Goal: Information Seeking & Learning: Compare options

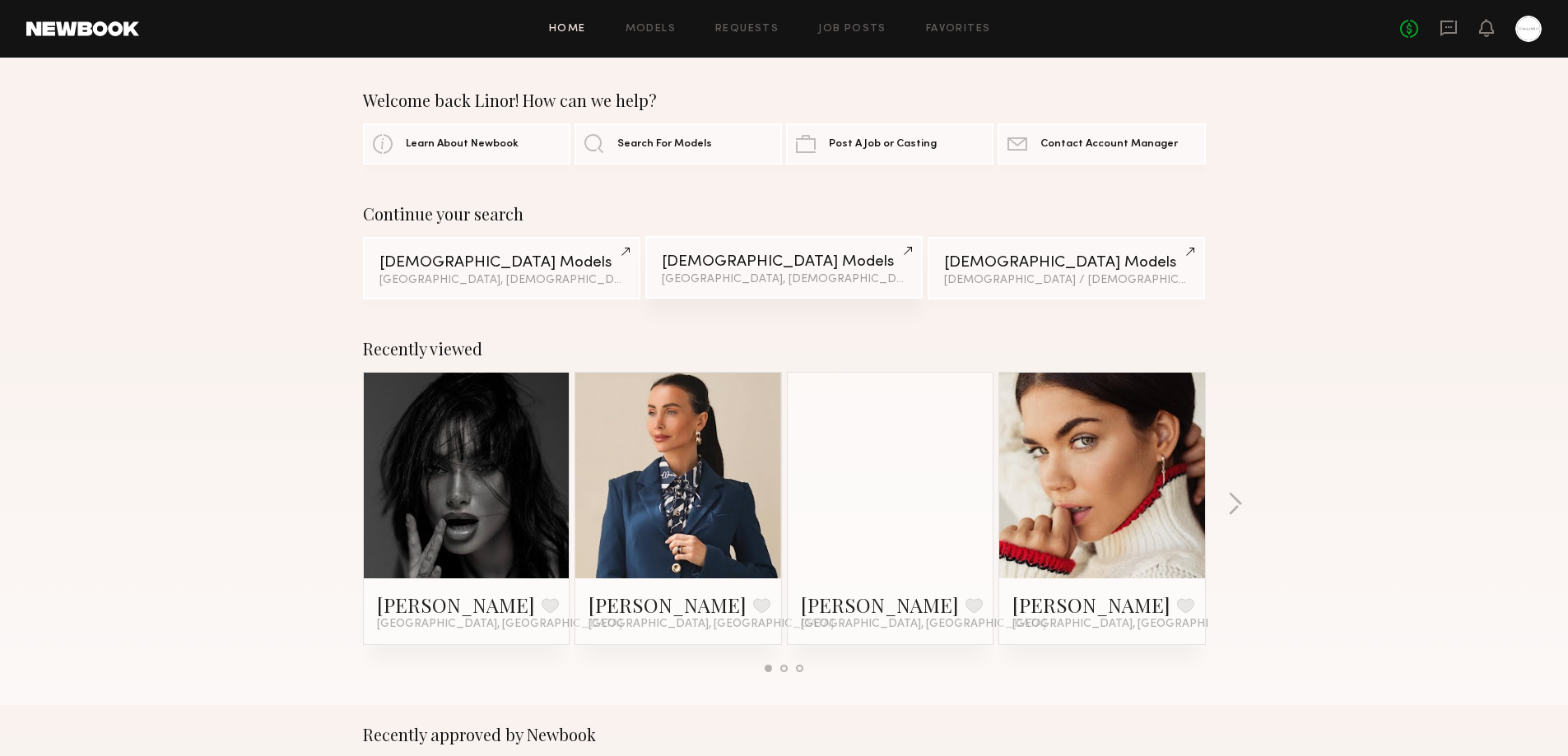
scroll to position [274, 0]
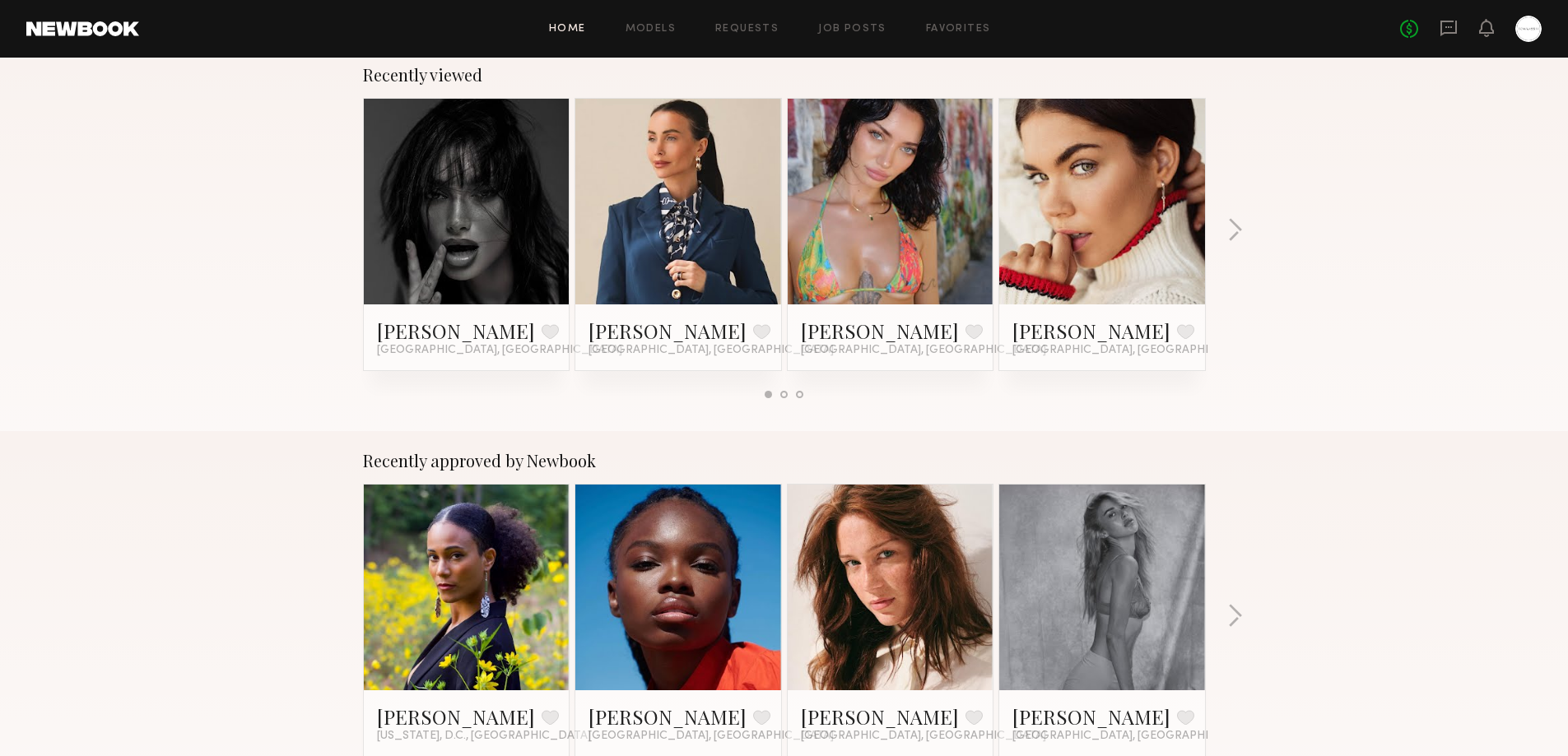
click at [449, 185] on link at bounding box center [467, 202] width 100 height 206
click at [910, 238] on link at bounding box center [891, 202] width 100 height 206
click at [1095, 230] on link at bounding box center [1102, 202] width 100 height 206
click at [1235, 228] on button "button" at bounding box center [1235, 231] width 16 height 27
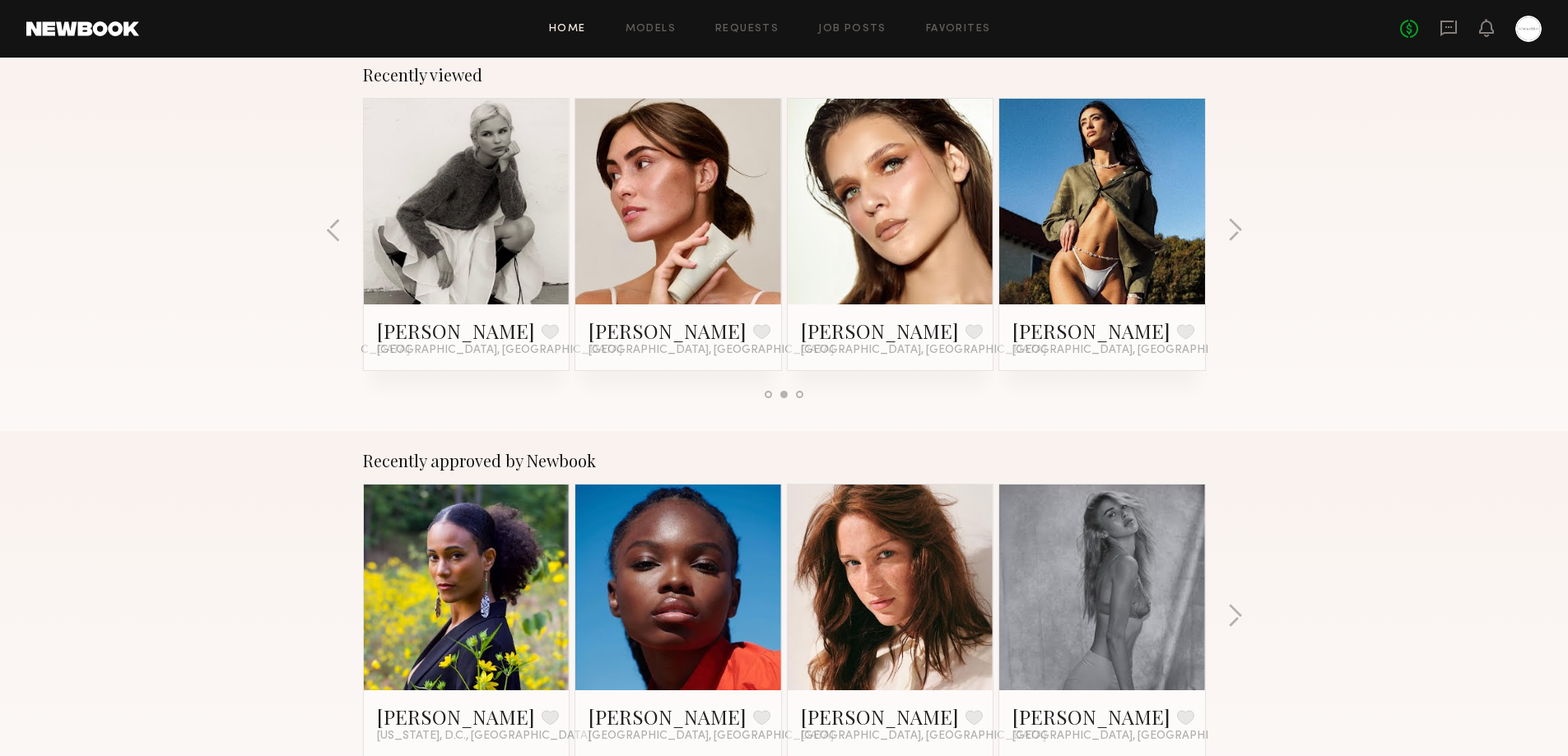
click at [1138, 245] on link at bounding box center [1102, 202] width 100 height 206
click at [1233, 241] on button "button" at bounding box center [1235, 231] width 16 height 27
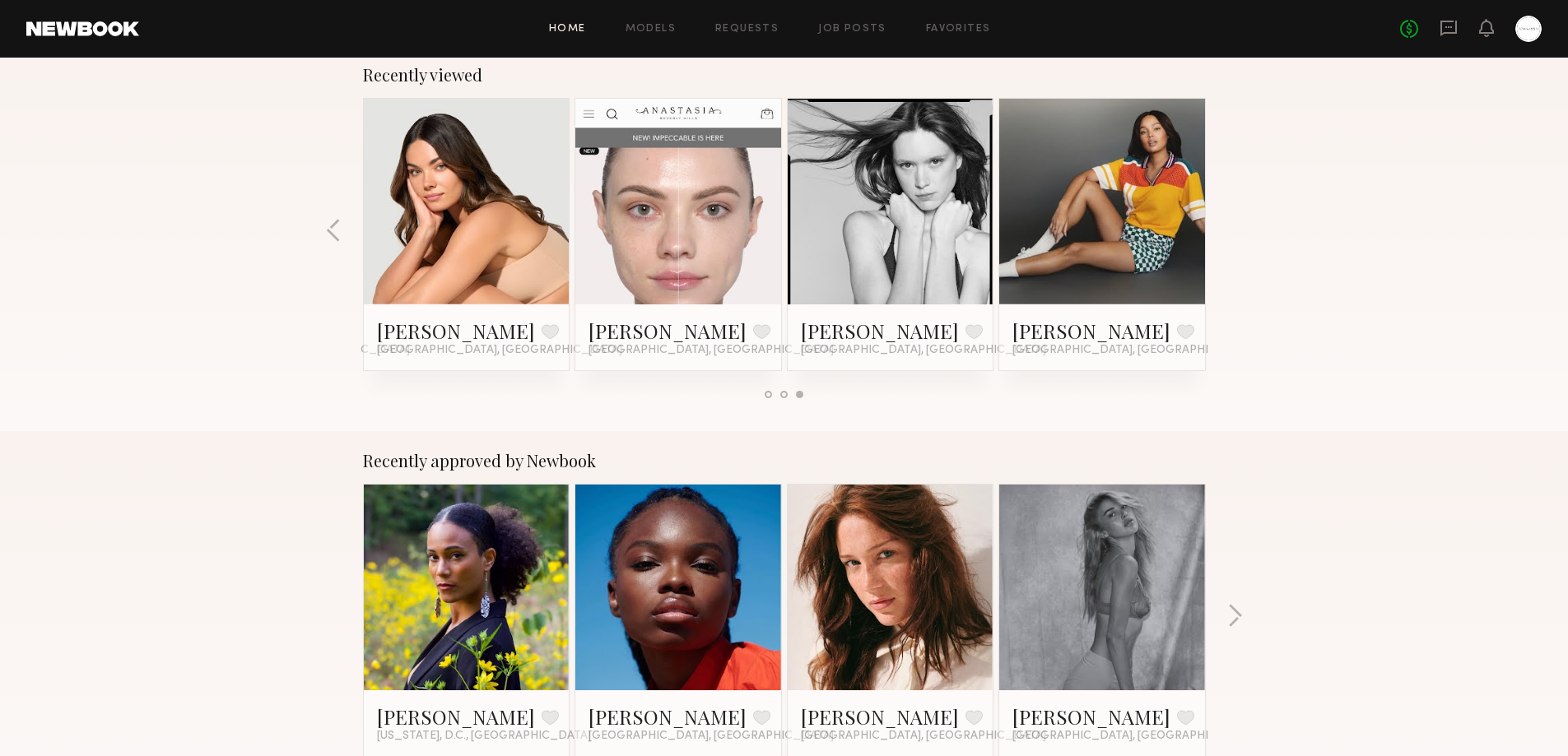
click at [448, 232] on link at bounding box center [467, 202] width 100 height 206
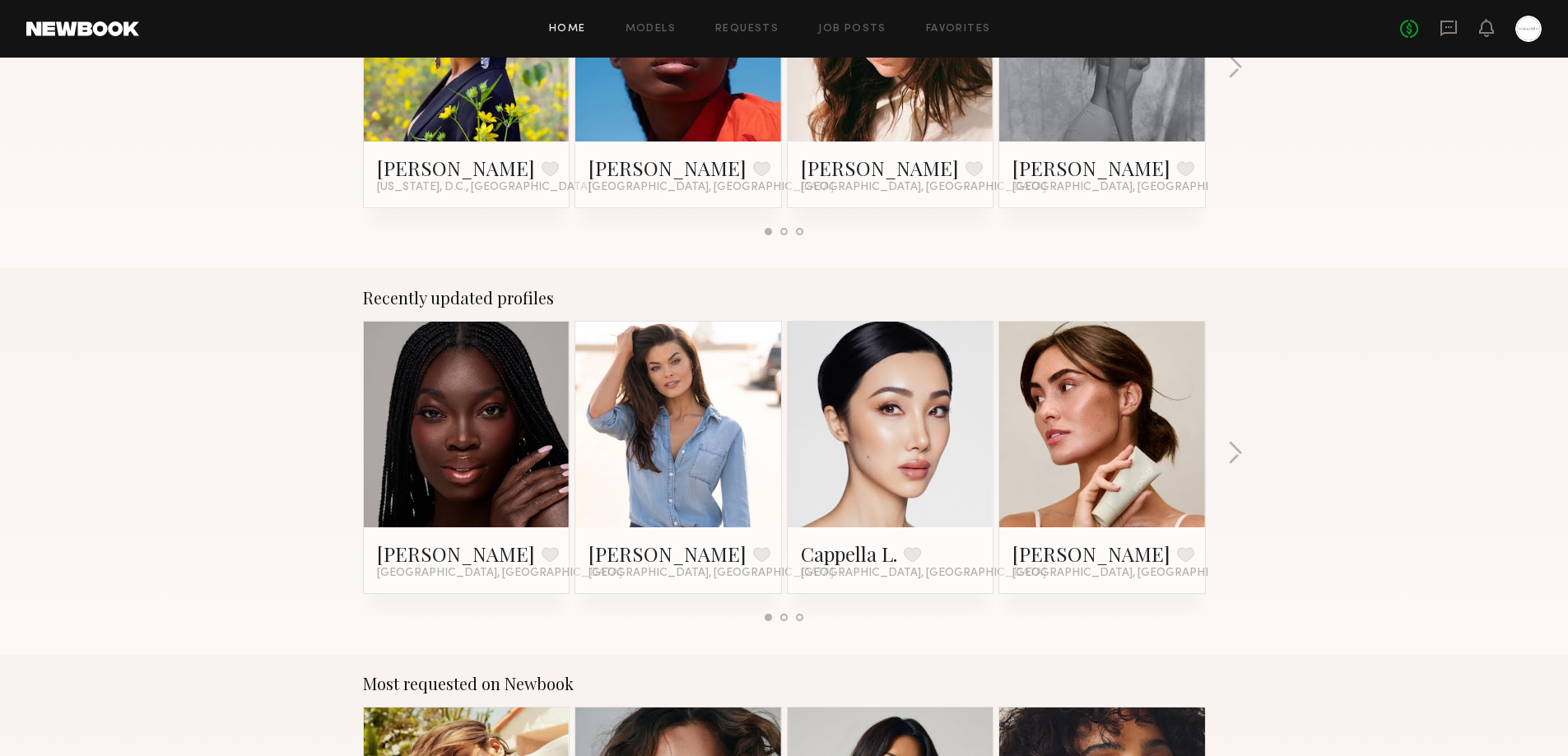
scroll to position [1097, 0]
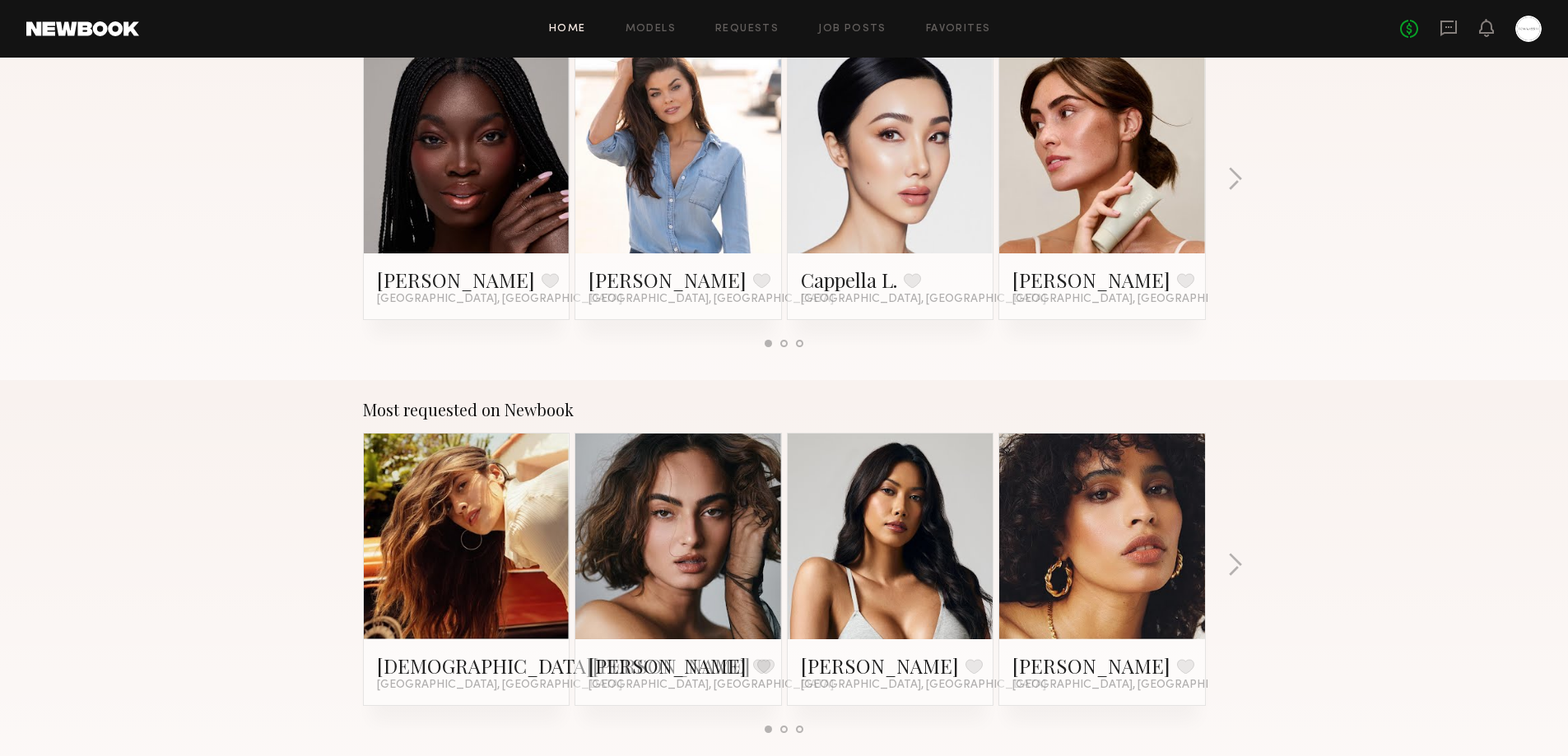
click at [710, 551] on link at bounding box center [678, 536] width 100 height 206
click at [398, 535] on div at bounding box center [467, 536] width 206 height 206
click at [505, 508] on link at bounding box center [467, 536] width 100 height 206
click at [707, 120] on link at bounding box center [678, 151] width 100 height 206
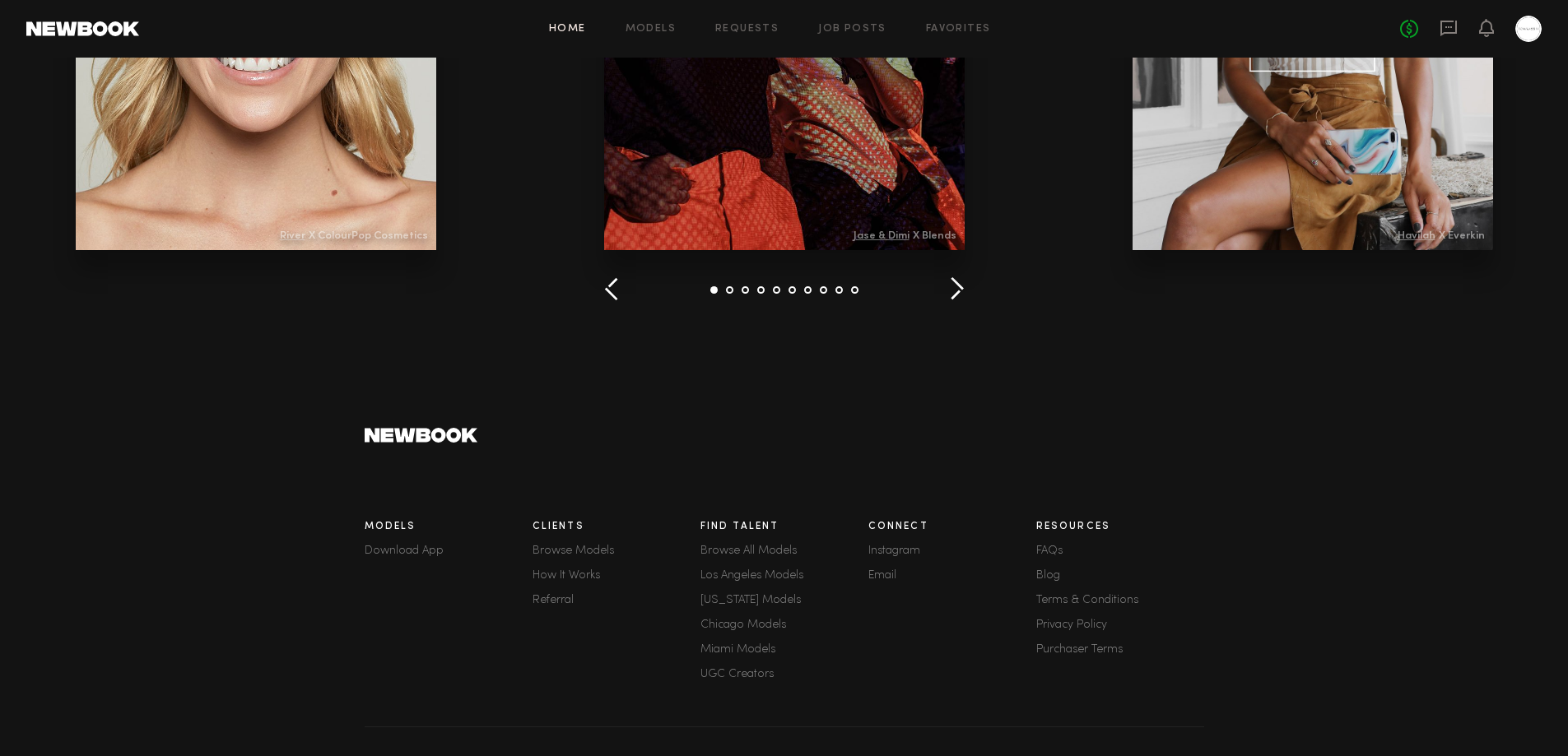
scroll to position [2252, 0]
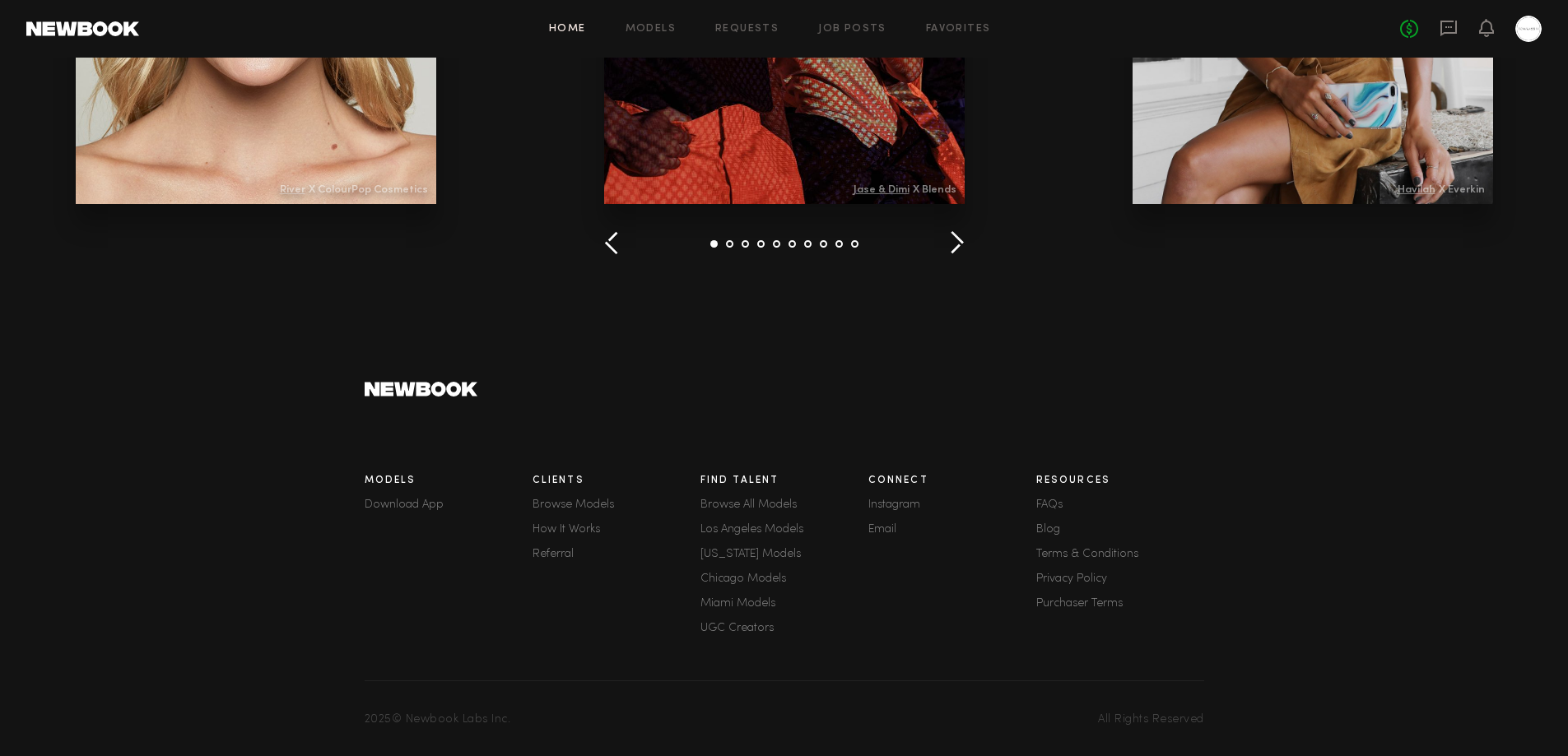
click at [574, 499] on link "Browse Models" at bounding box center [616, 505] width 168 height 12
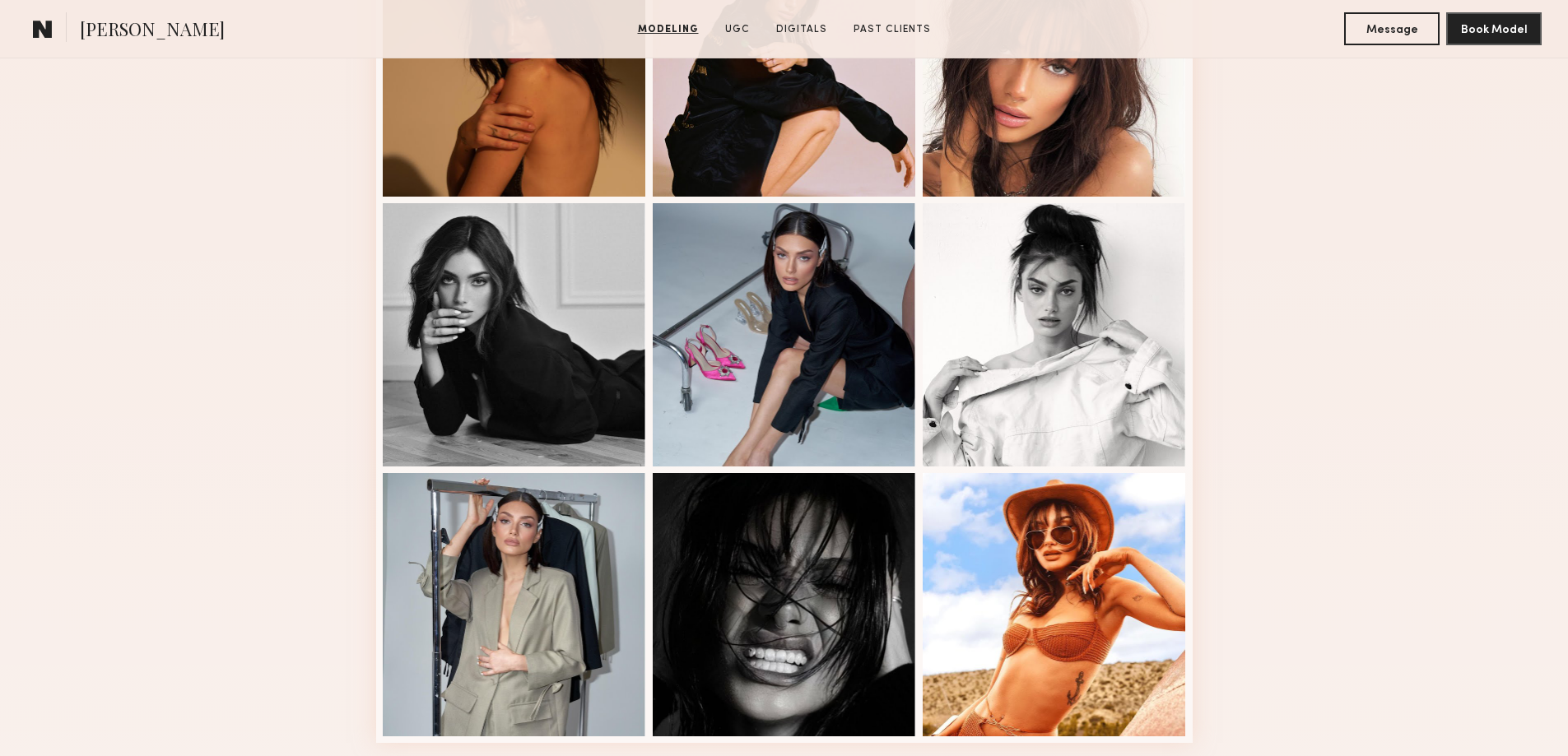
scroll to position [1097, 0]
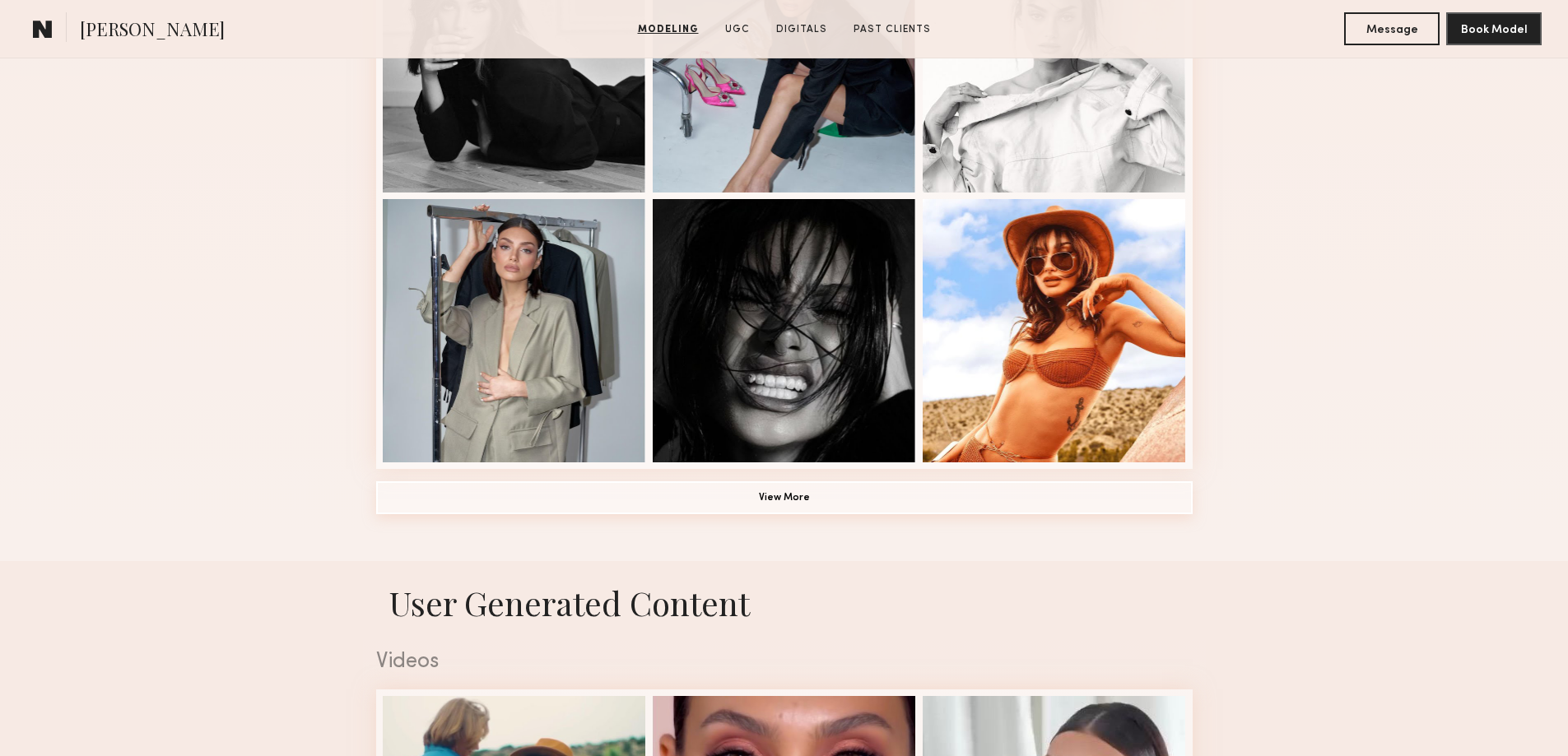
click at [783, 503] on button "View More" at bounding box center [784, 498] width 817 height 33
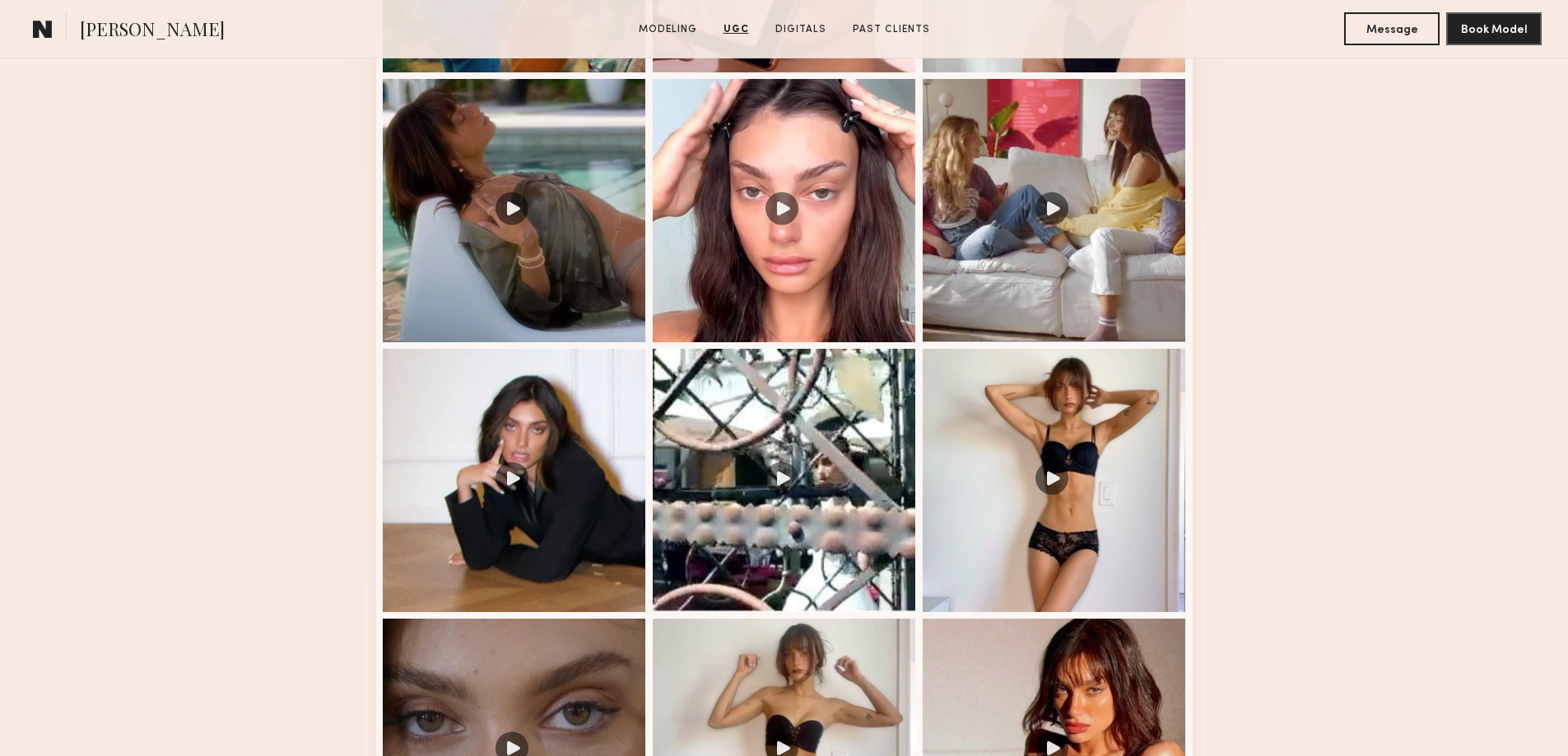
scroll to position [3290, 0]
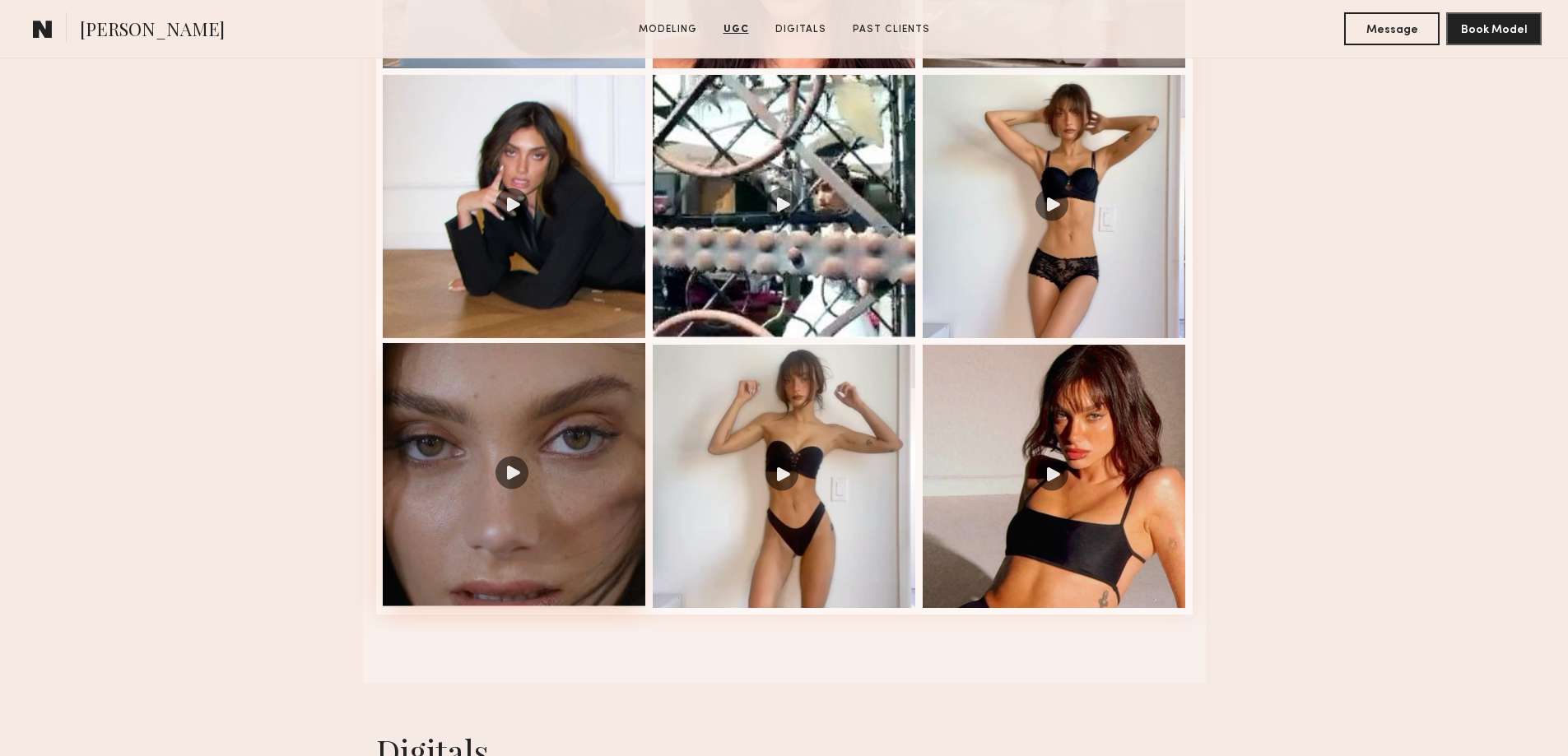
click at [506, 484] on div at bounding box center [514, 475] width 263 height 263
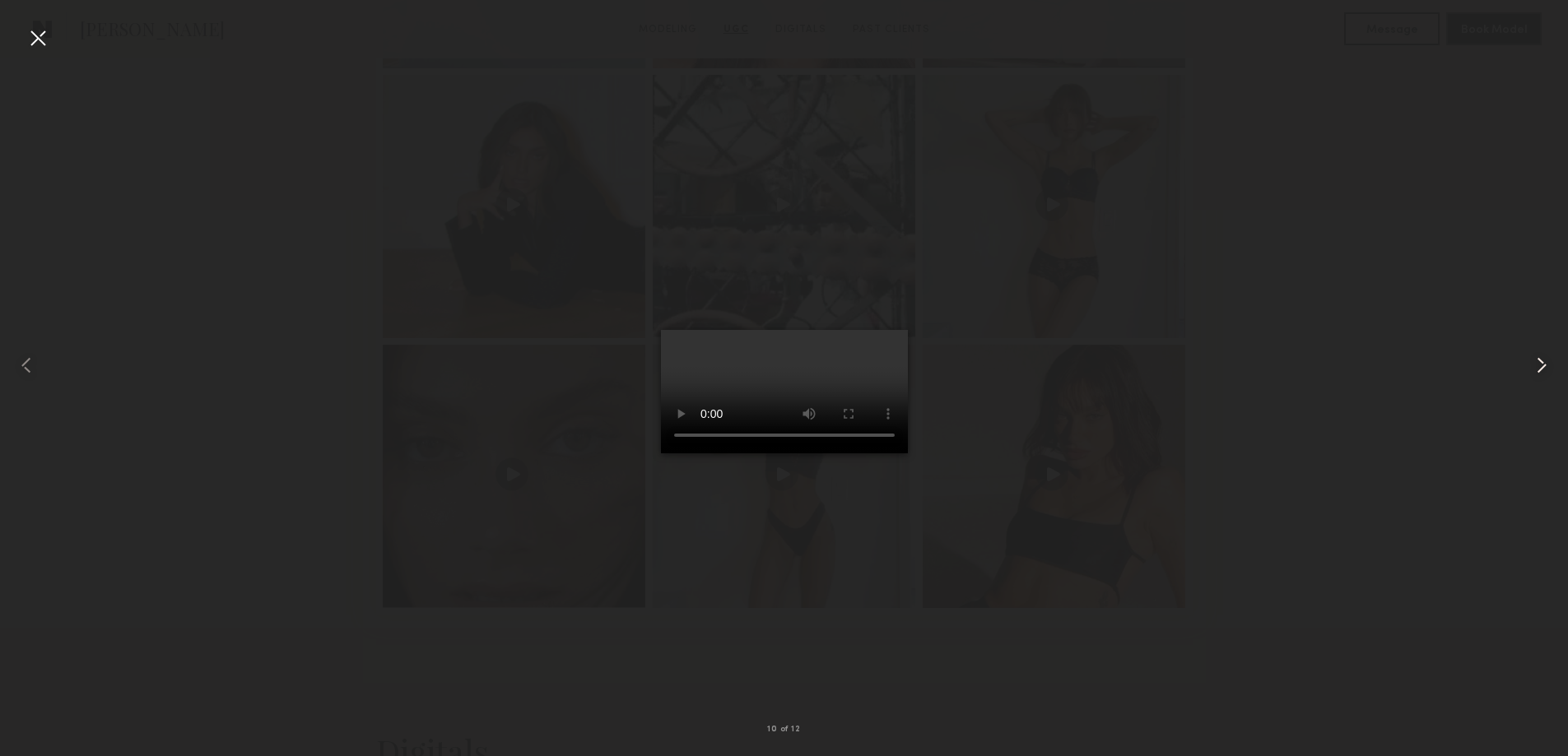
click at [1539, 363] on common-icon at bounding box center [1542, 365] width 26 height 26
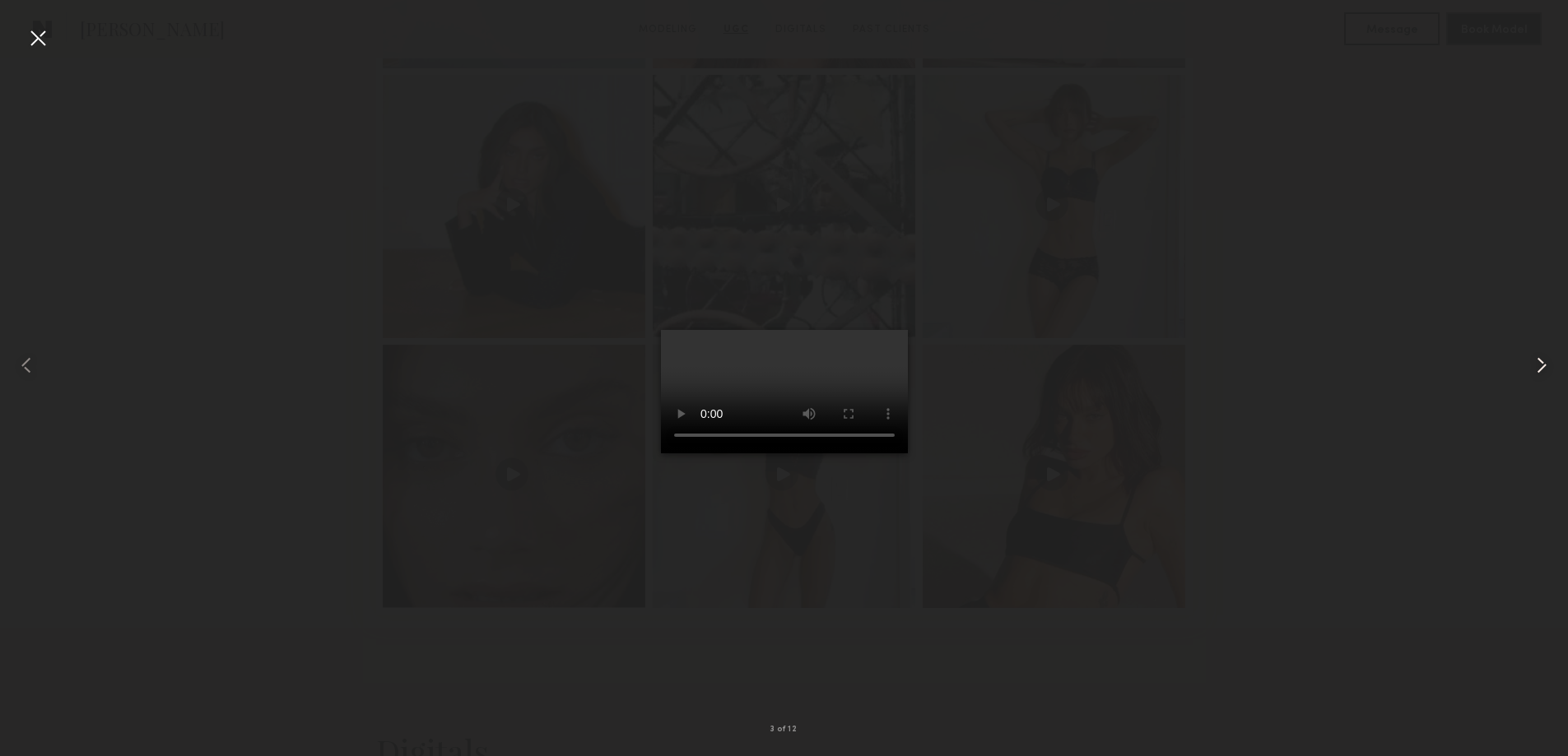
click at [1539, 363] on common-icon at bounding box center [1542, 365] width 26 height 26
click at [41, 39] on div at bounding box center [38, 38] width 26 height 26
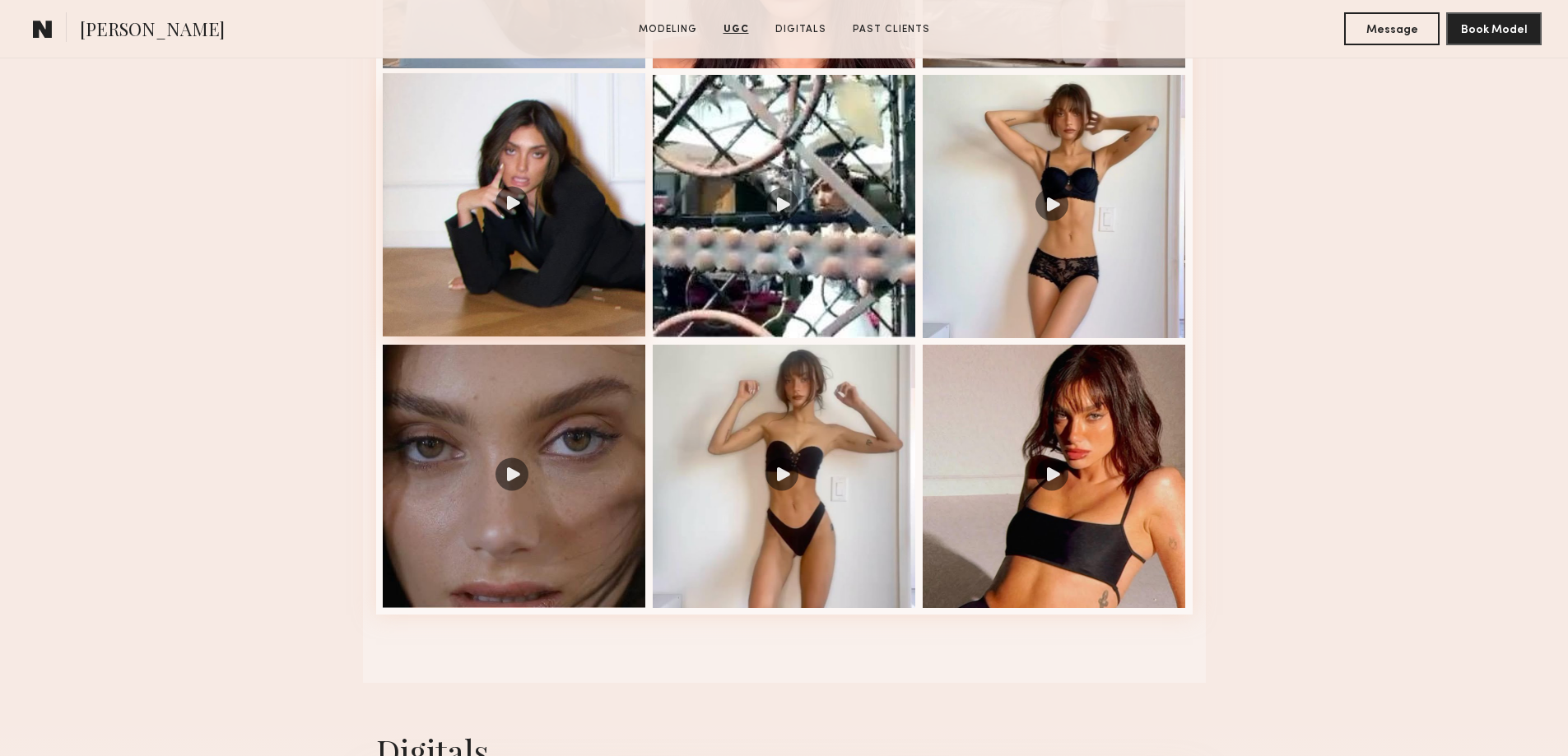
click at [511, 207] on div at bounding box center [514, 205] width 263 height 263
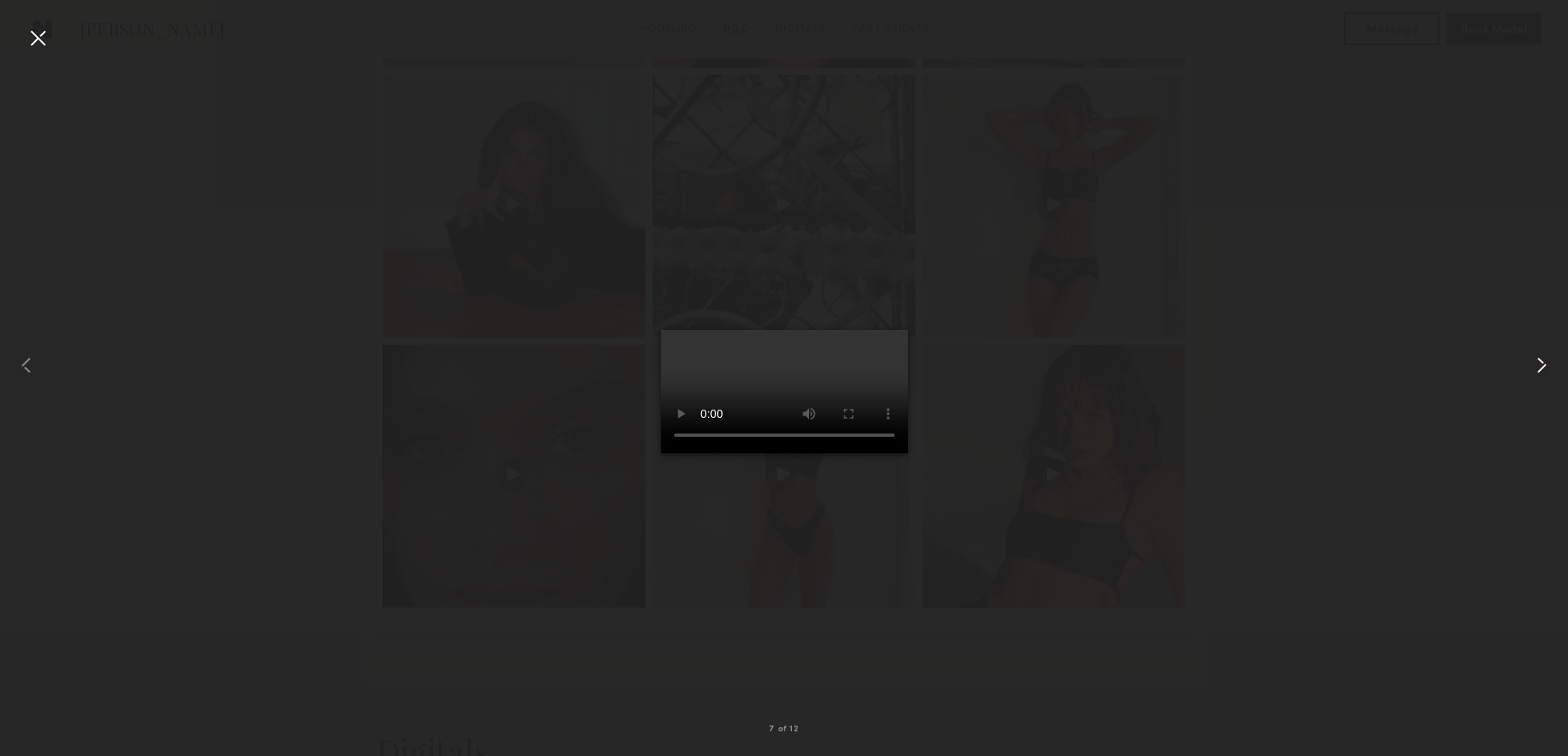
click at [1538, 363] on common-icon at bounding box center [1542, 365] width 26 height 26
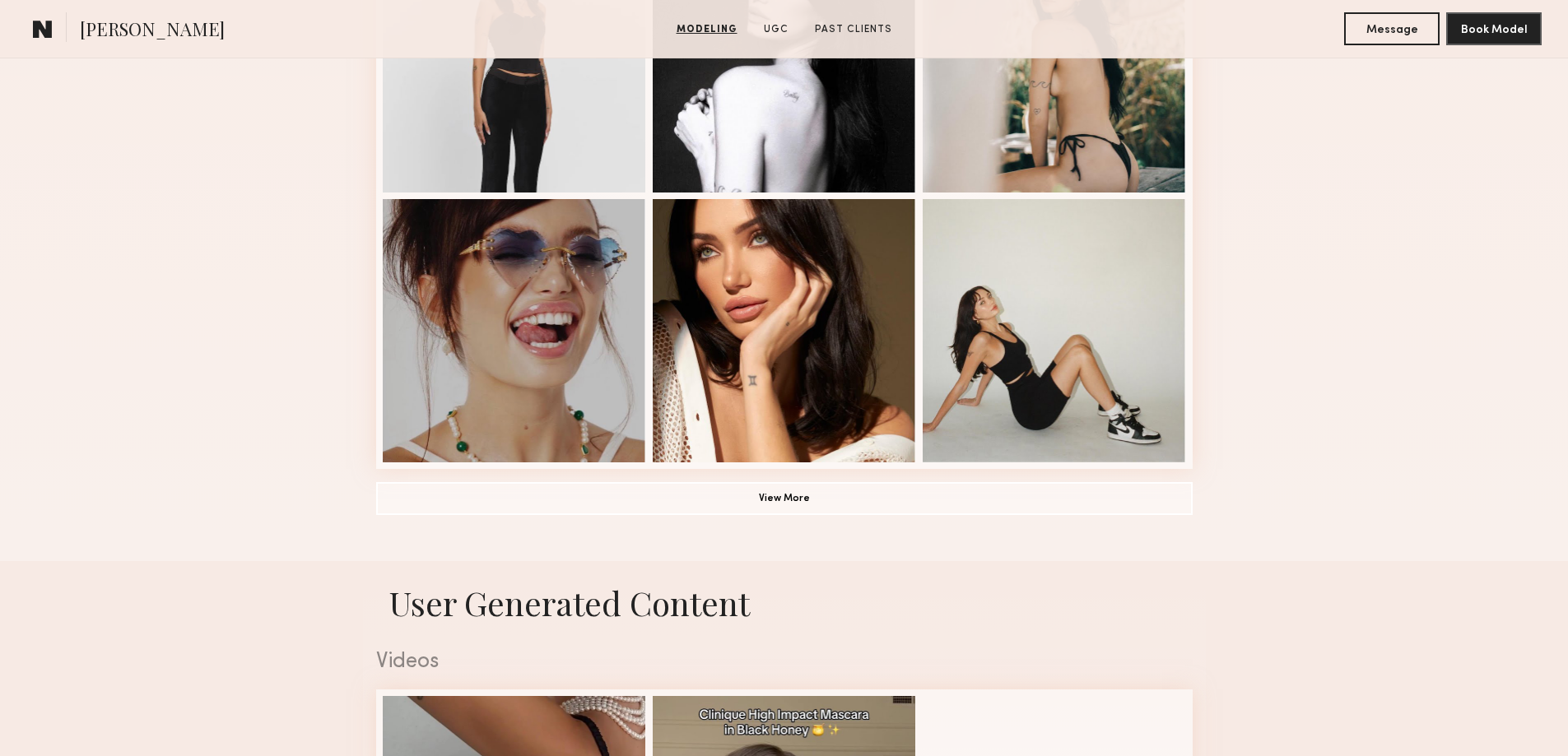
scroll to position [1645, 0]
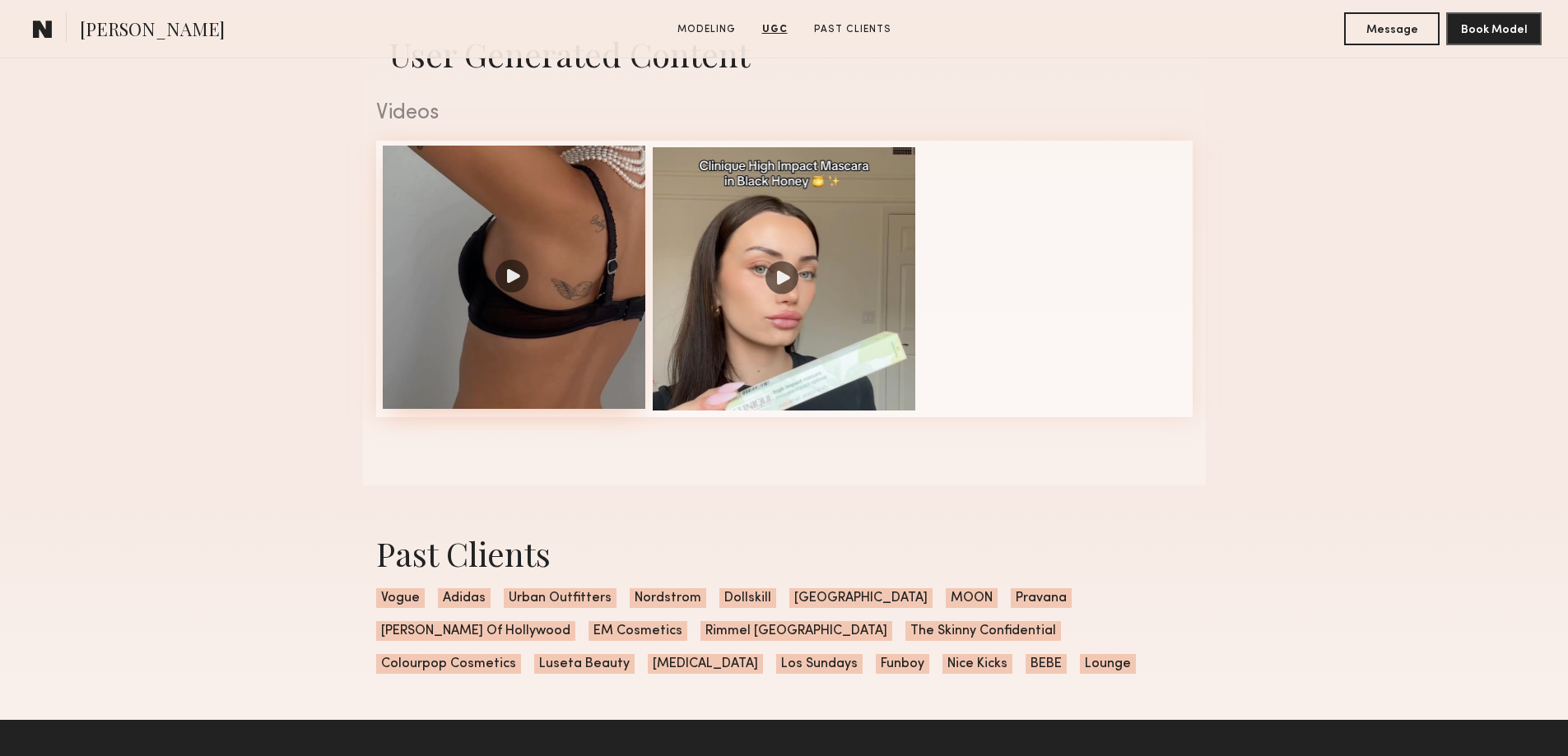
click at [512, 285] on div at bounding box center [514, 277] width 263 height 263
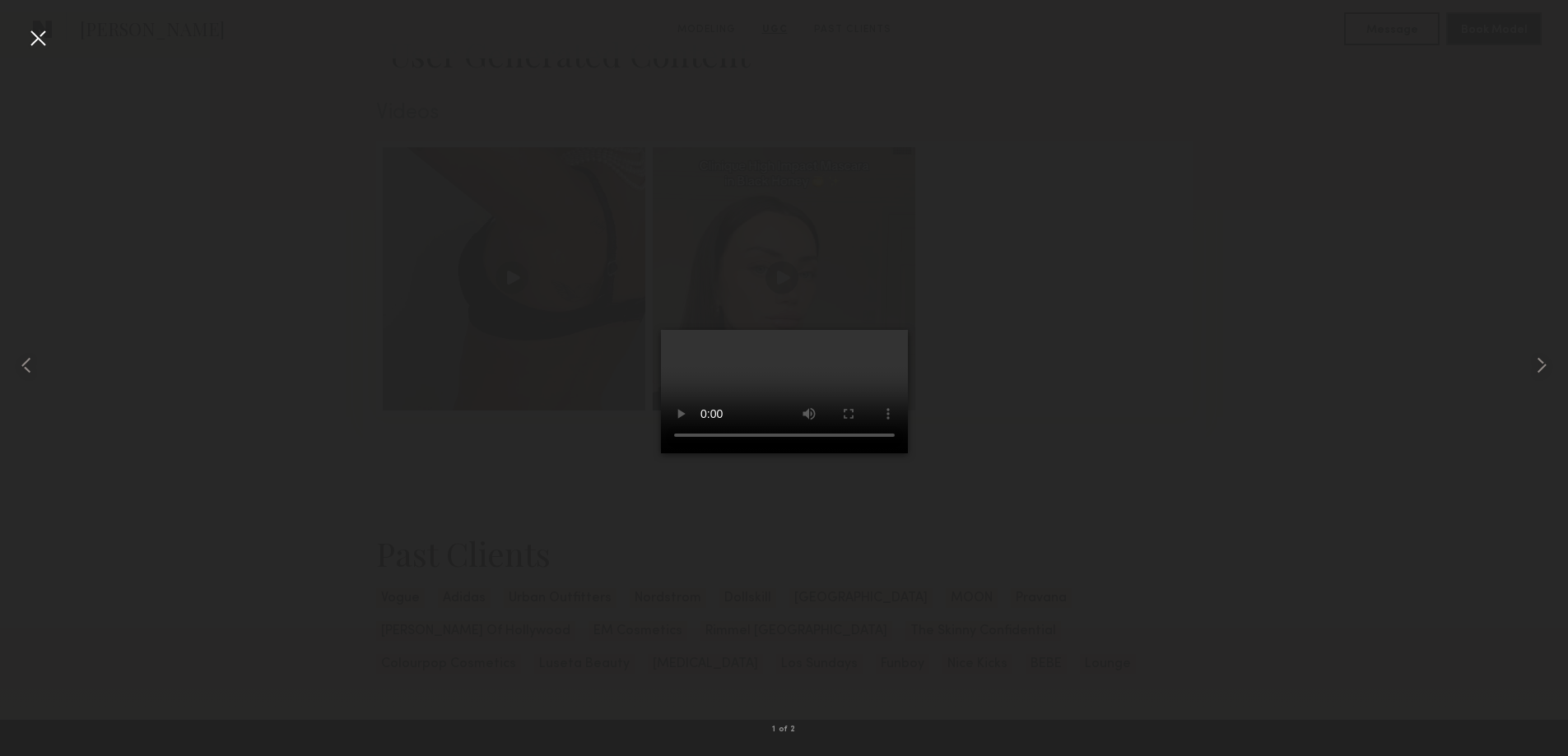
click at [44, 32] on div at bounding box center [38, 38] width 26 height 26
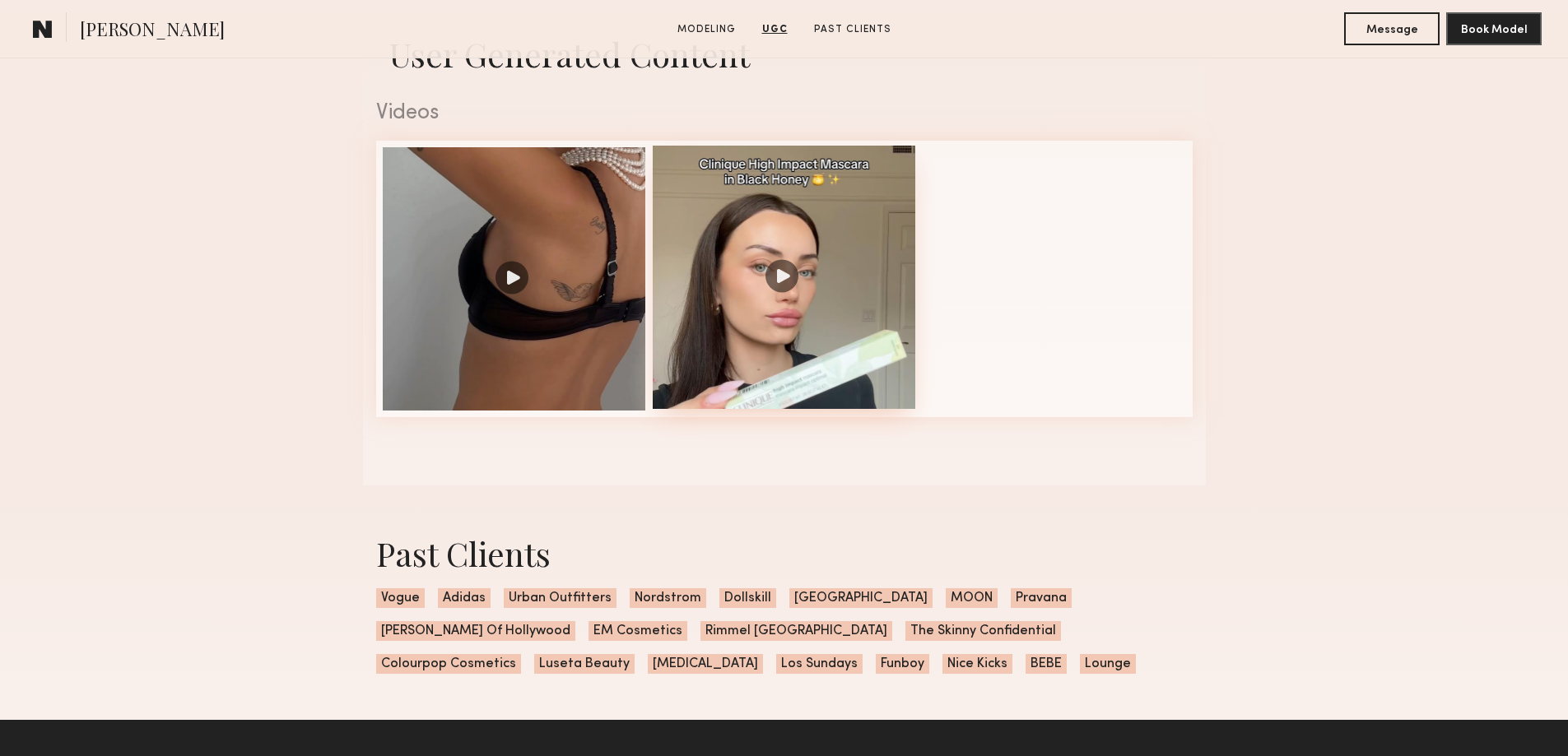
click at [777, 286] on div at bounding box center [784, 277] width 263 height 263
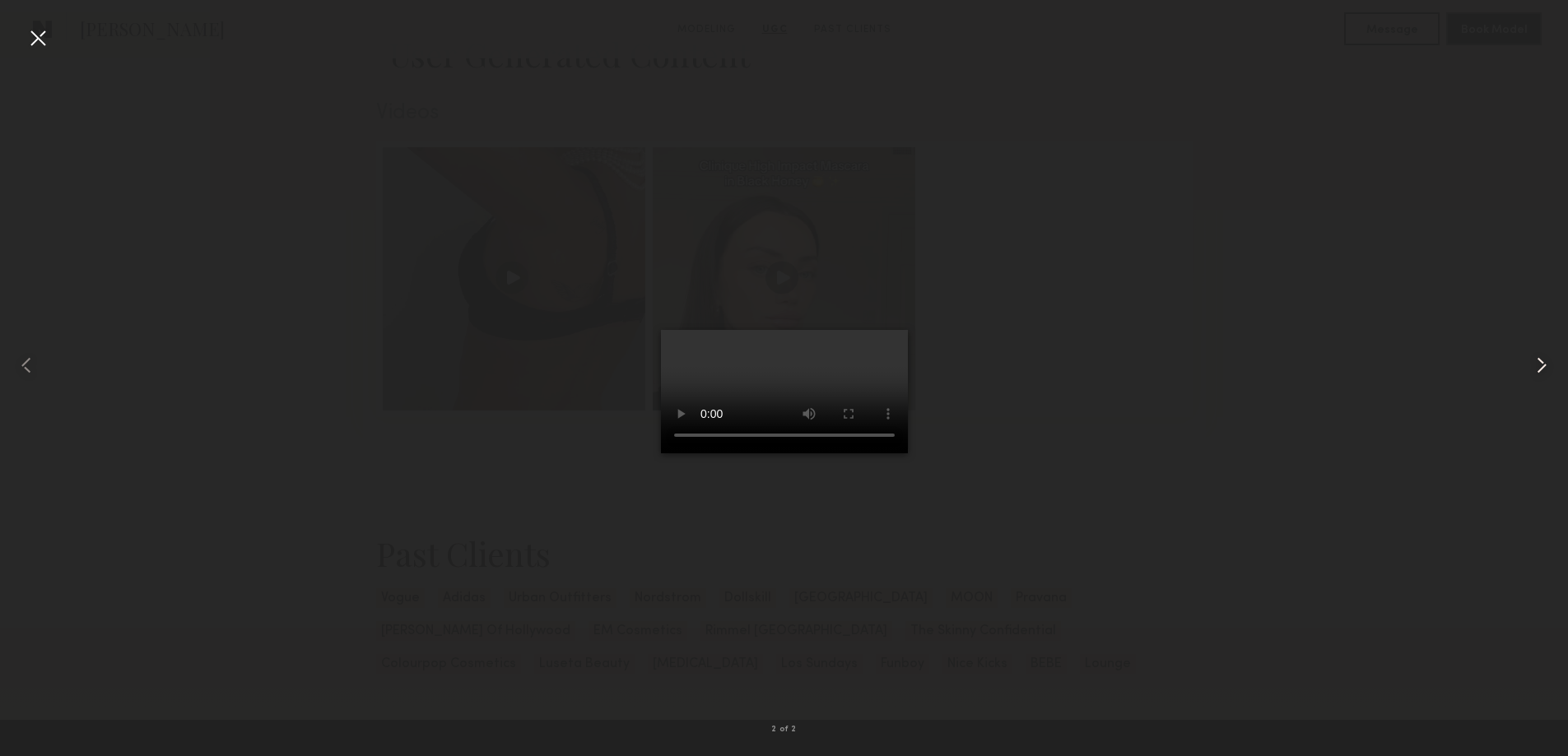
click at [1538, 368] on common-icon at bounding box center [1542, 365] width 26 height 26
click at [1538, 368] on common-icon at bounding box center [1542, 365] width 26 height 26
click at [35, 39] on div at bounding box center [38, 38] width 26 height 26
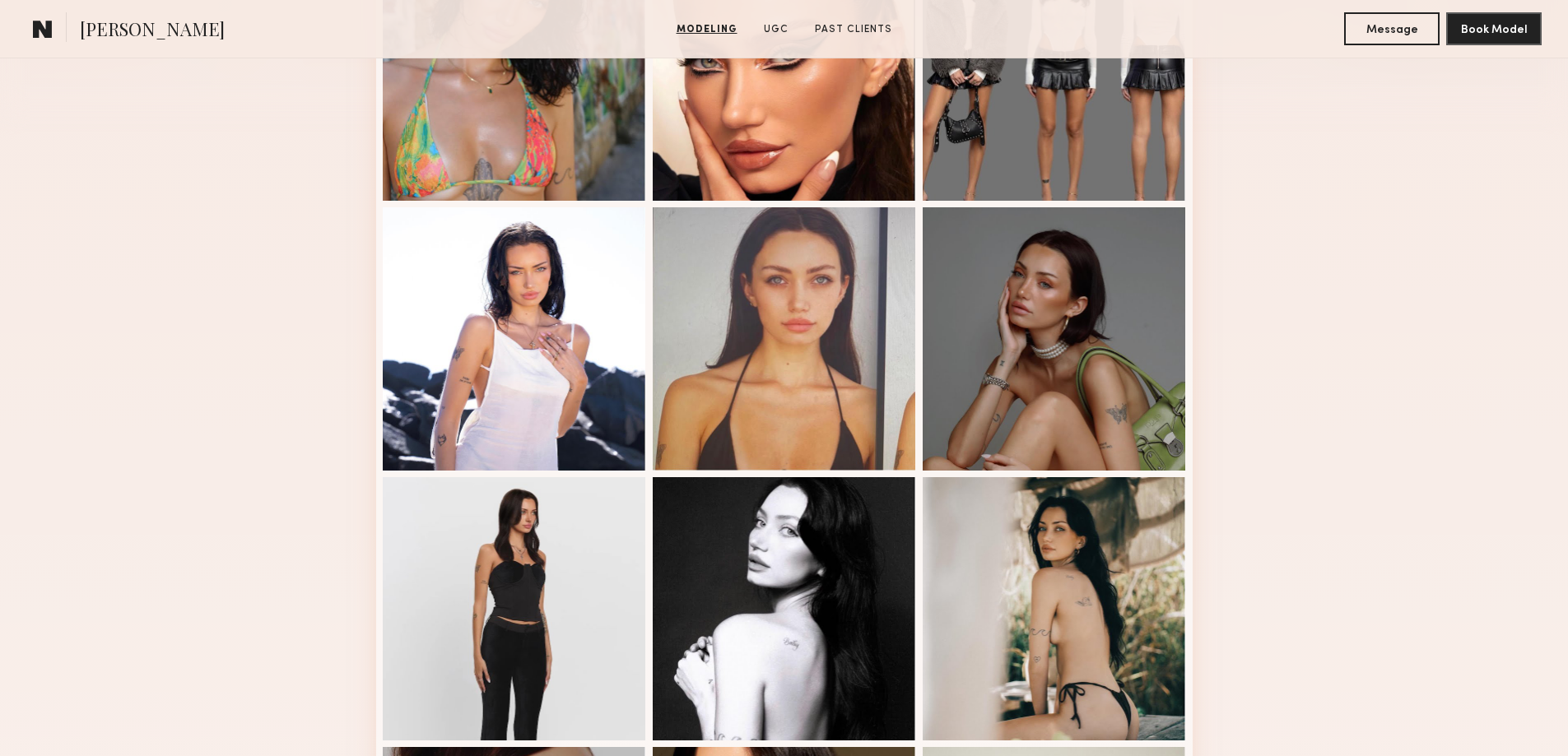
scroll to position [274, 0]
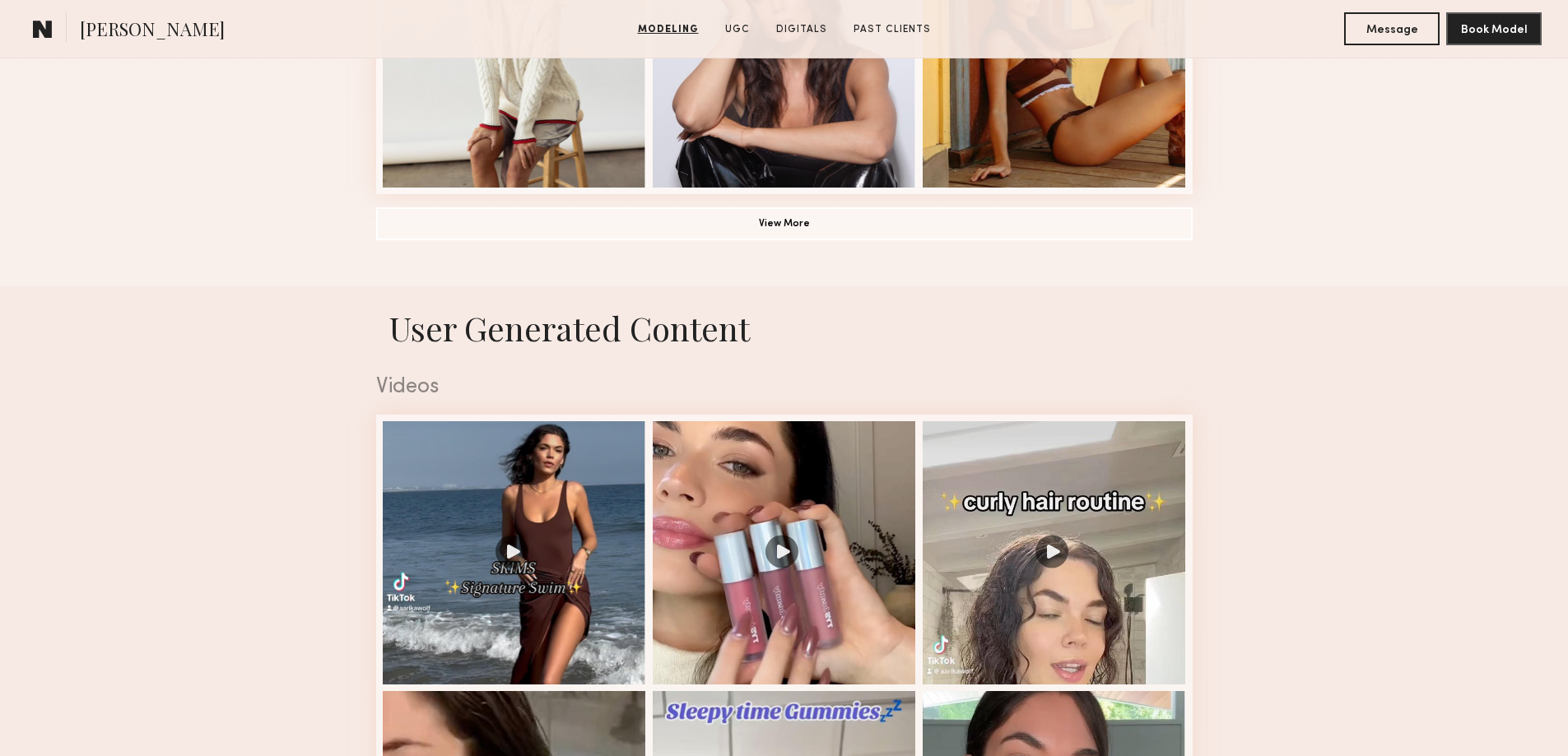
scroll to position [1645, 0]
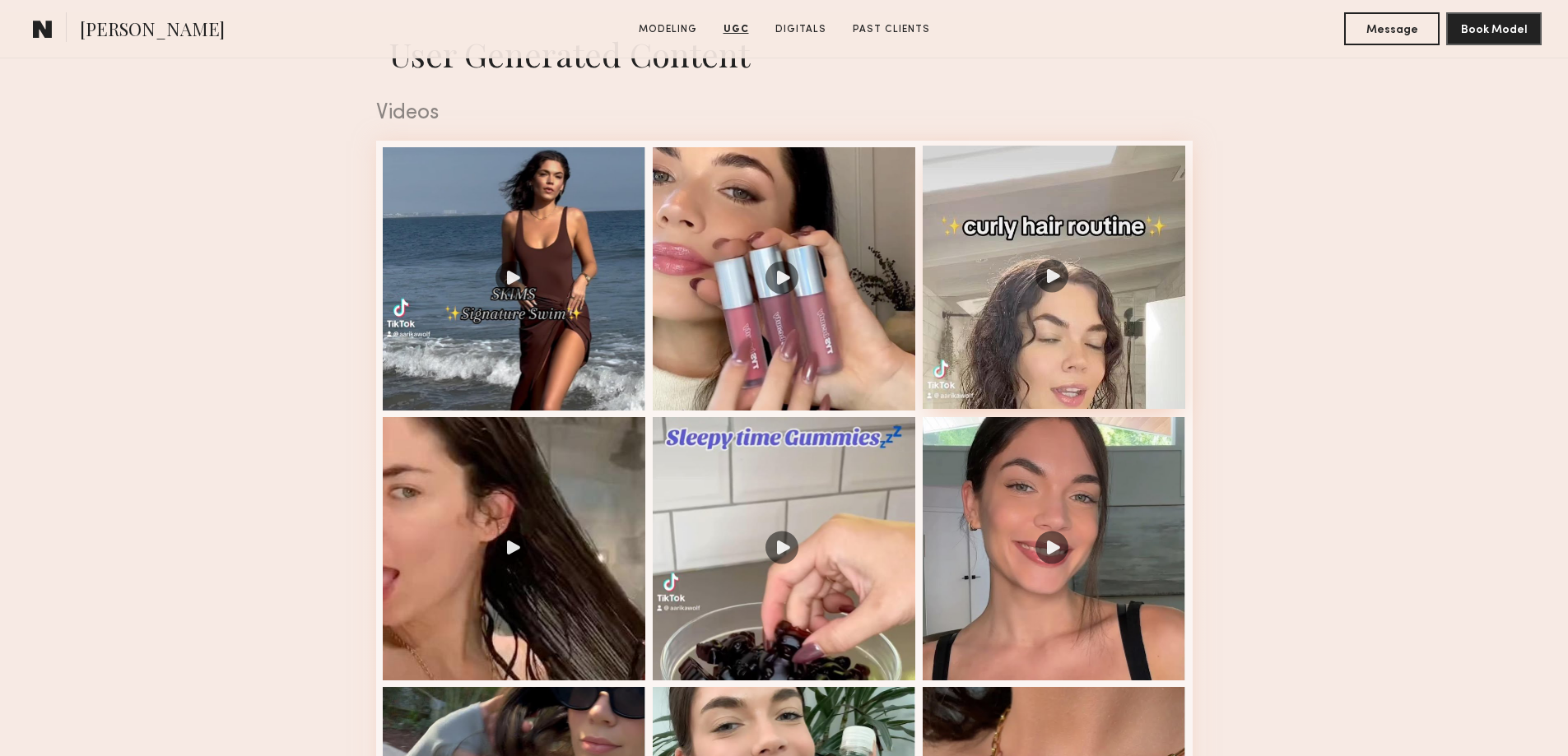
click at [1049, 284] on div at bounding box center [1054, 277] width 263 height 263
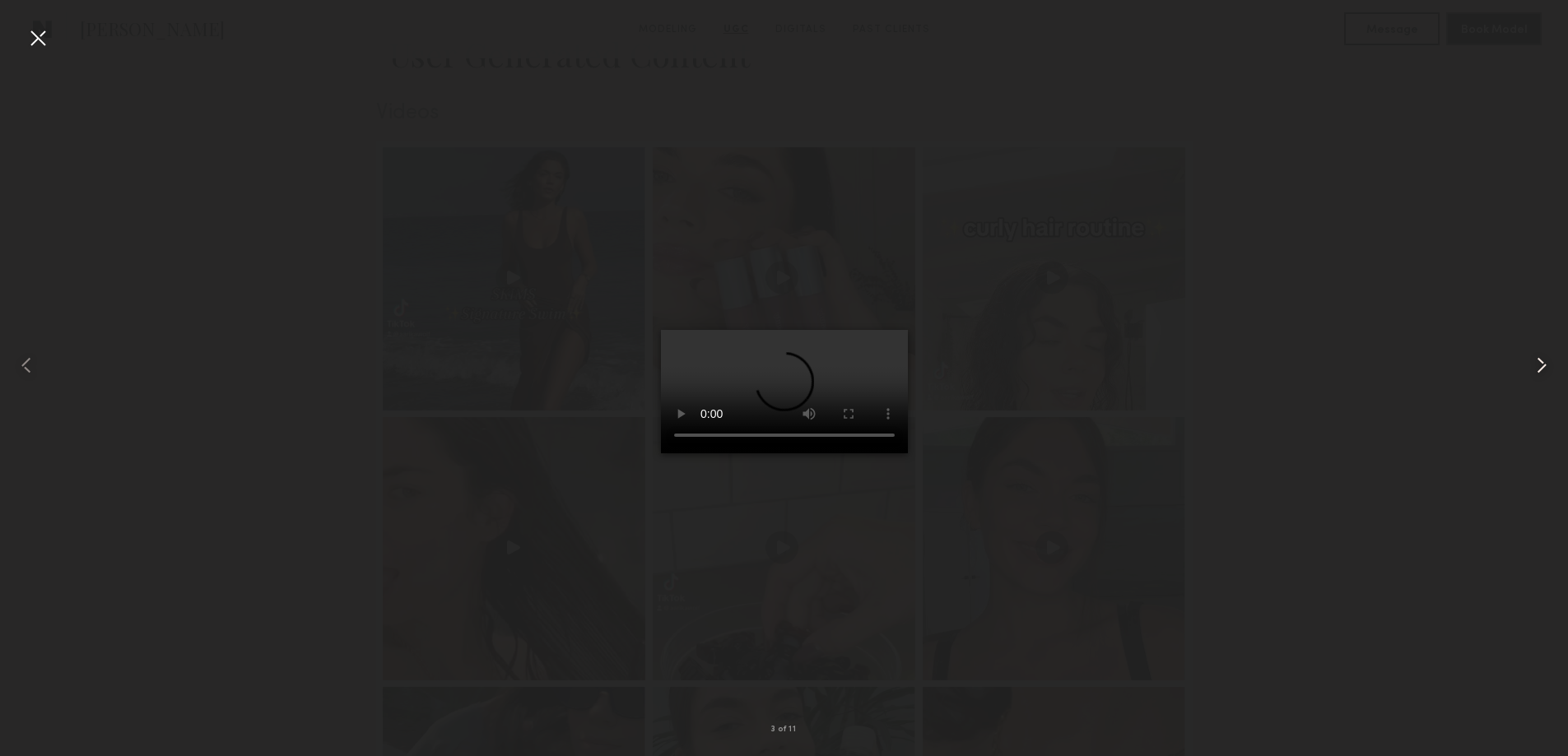
click at [1533, 366] on common-icon at bounding box center [1542, 365] width 26 height 26
click at [1548, 372] on common-icon at bounding box center [1542, 365] width 26 height 26
click at [40, 36] on div at bounding box center [38, 38] width 26 height 26
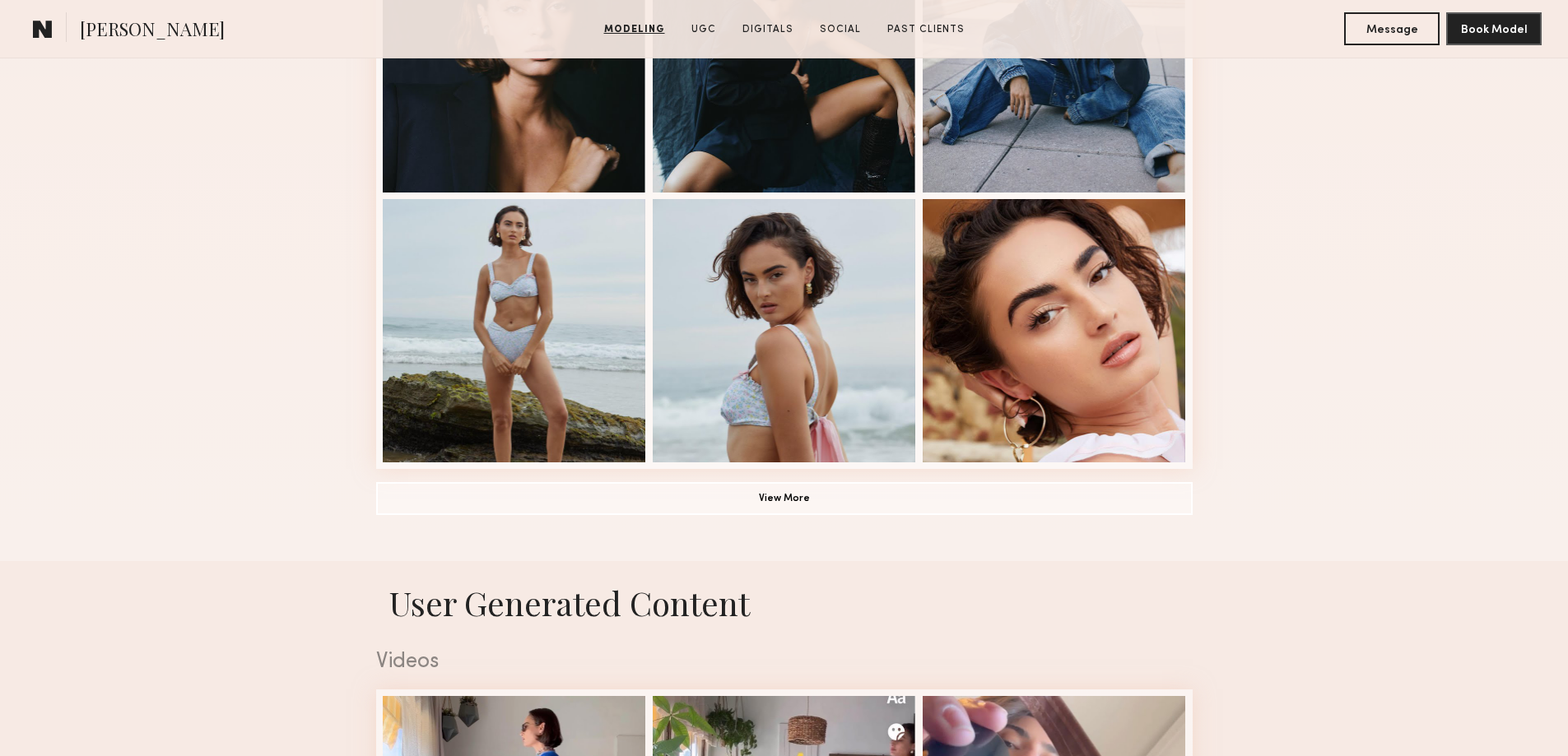
scroll to position [1371, 0]
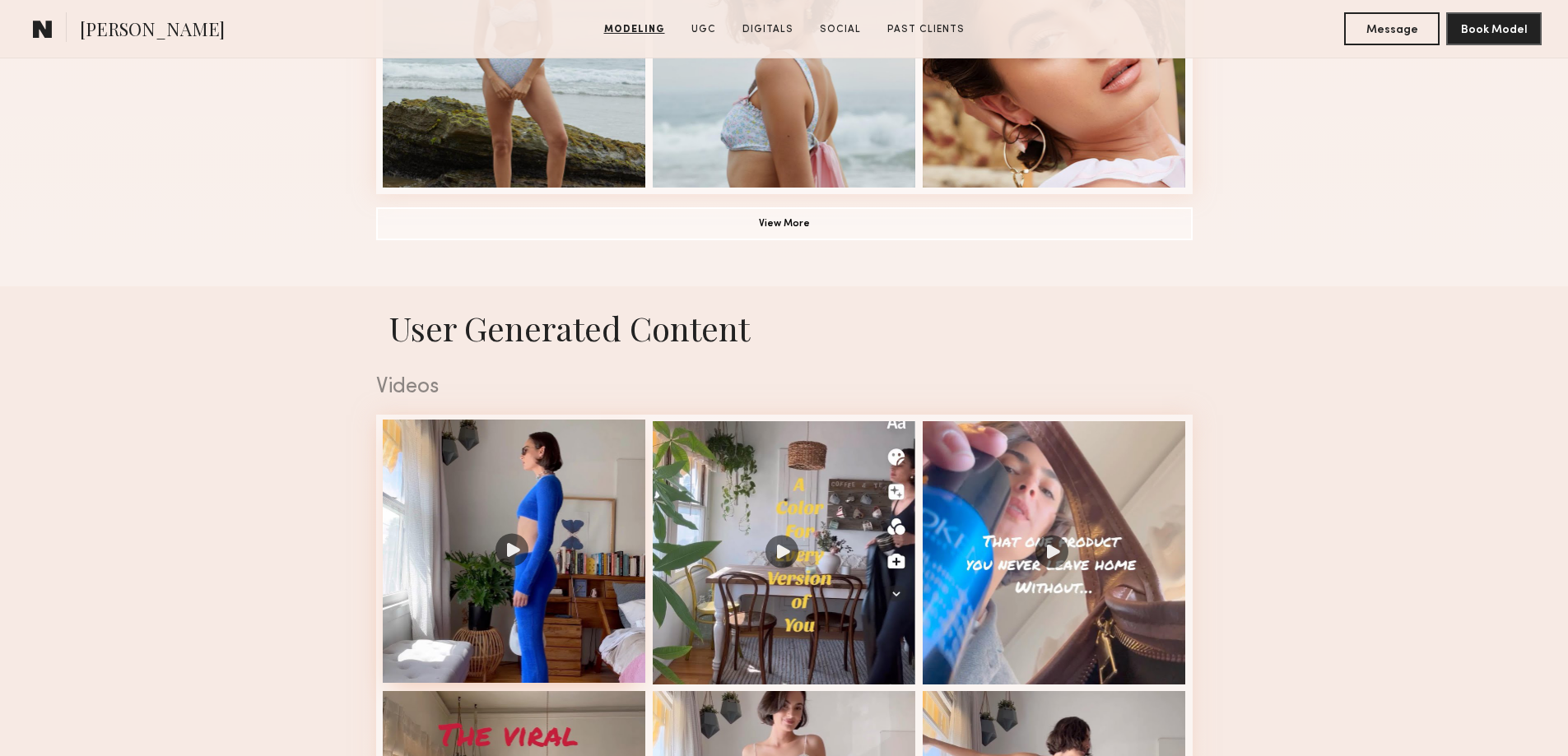
click at [500, 562] on div at bounding box center [514, 551] width 263 height 263
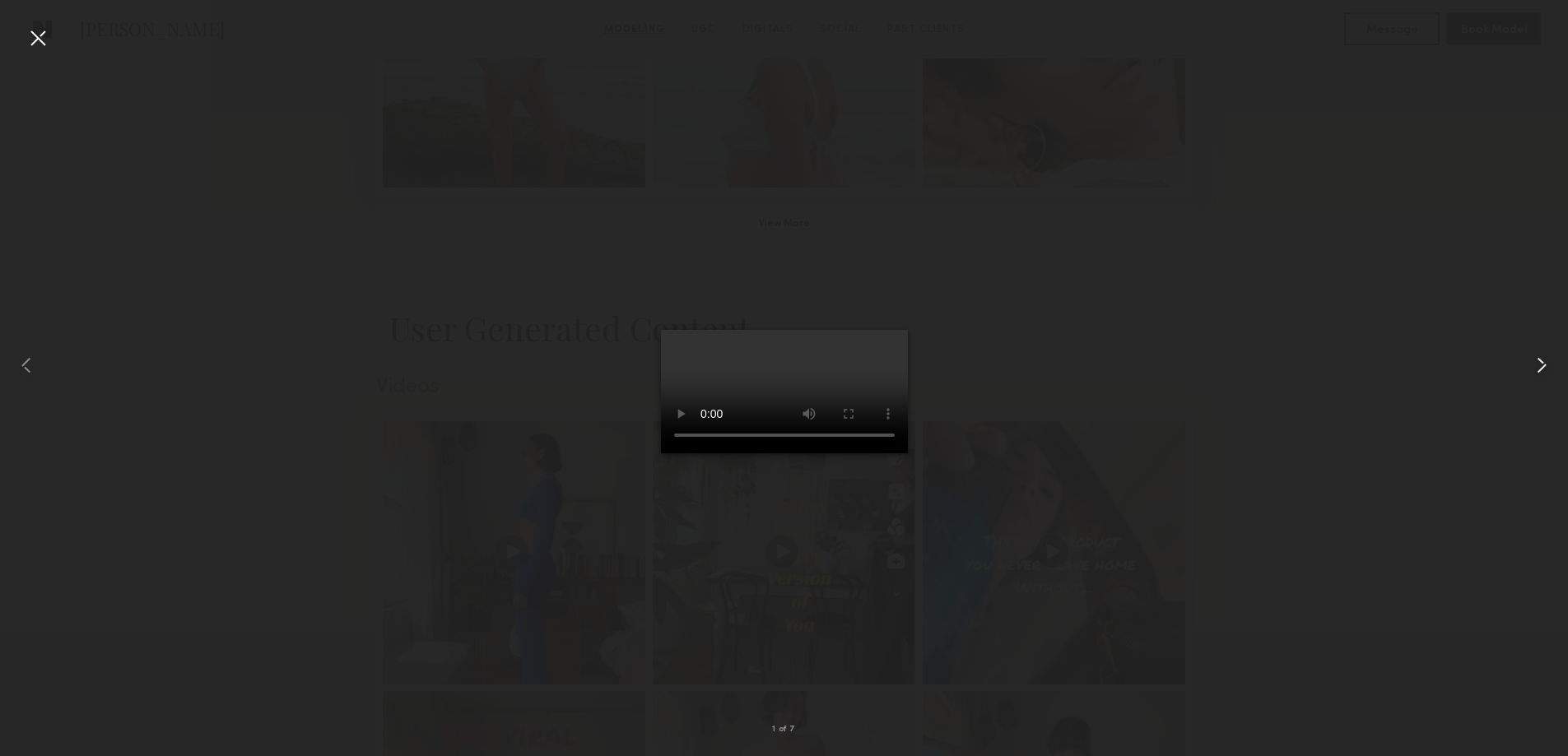
click at [1539, 368] on common-icon at bounding box center [1542, 365] width 26 height 26
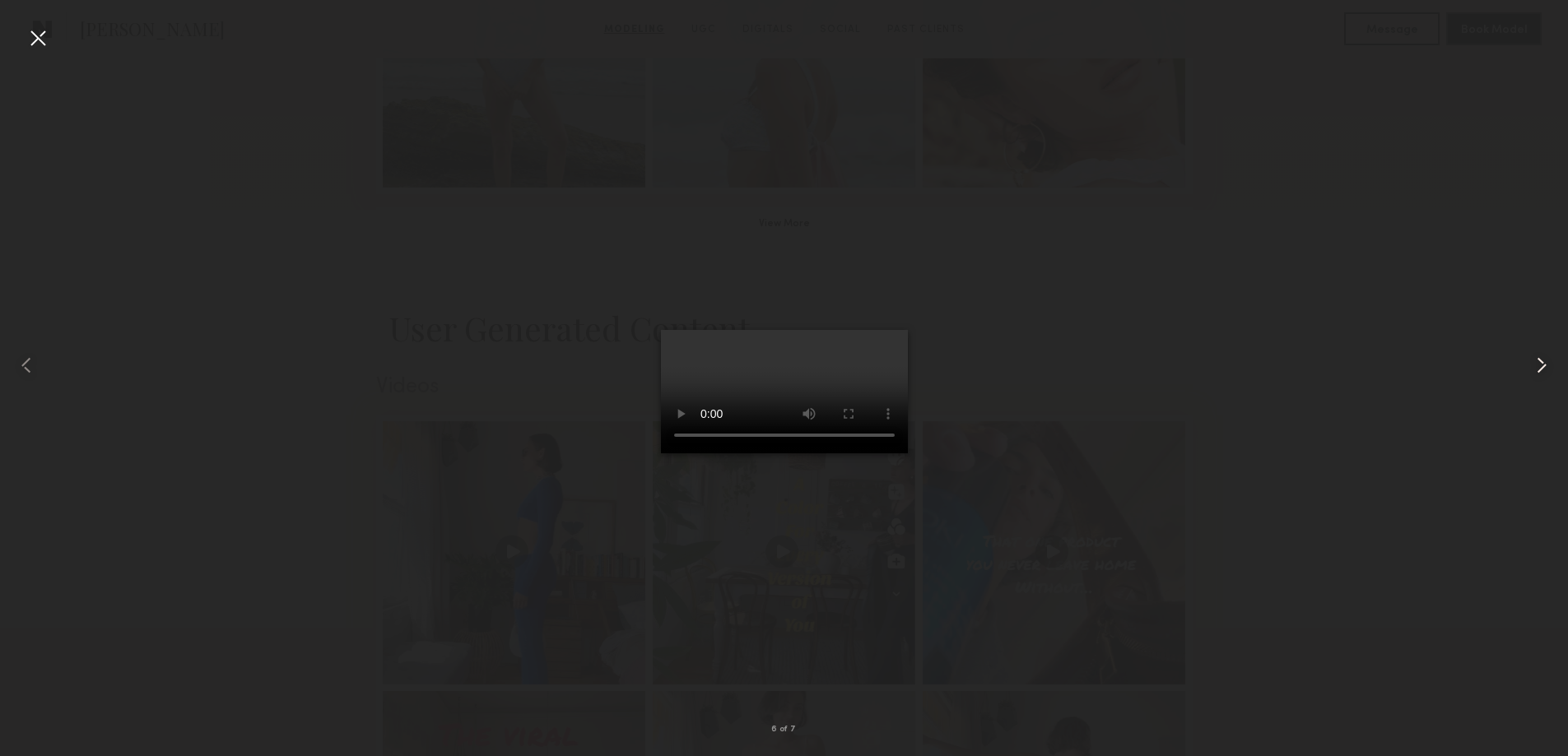
click at [1539, 368] on common-icon at bounding box center [1542, 365] width 26 height 26
click at [35, 39] on div at bounding box center [38, 38] width 26 height 26
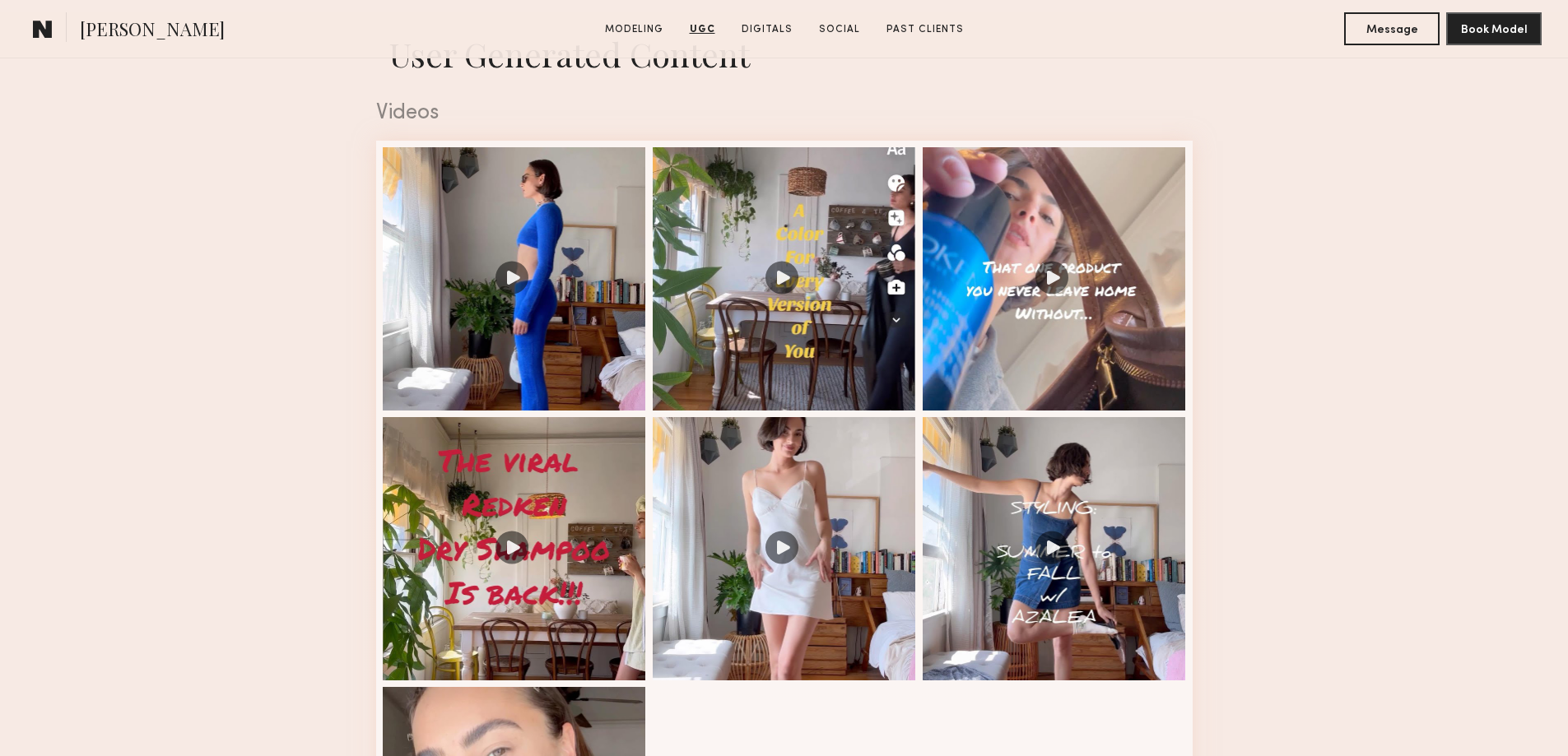
scroll to position [1919, 0]
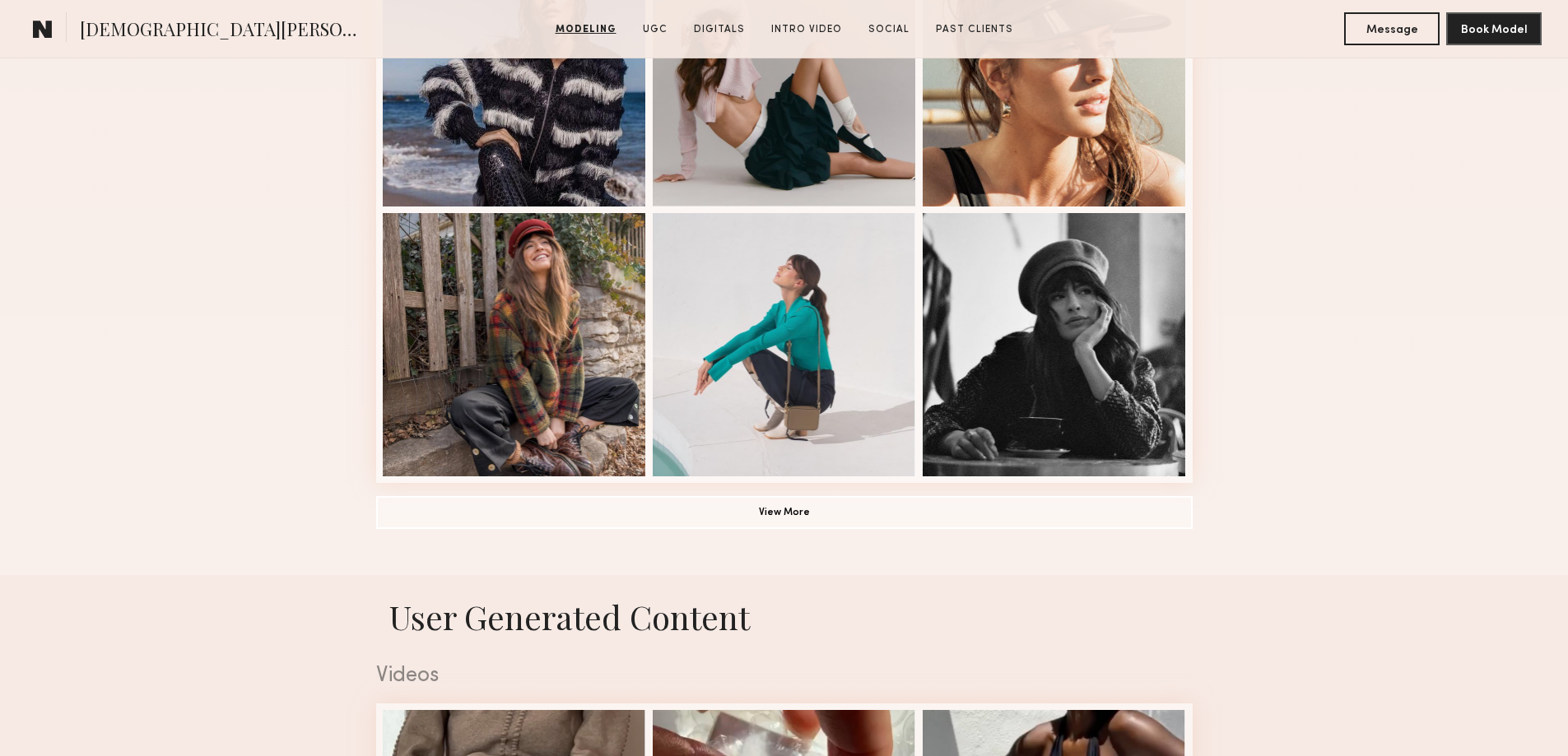
scroll to position [1371, 0]
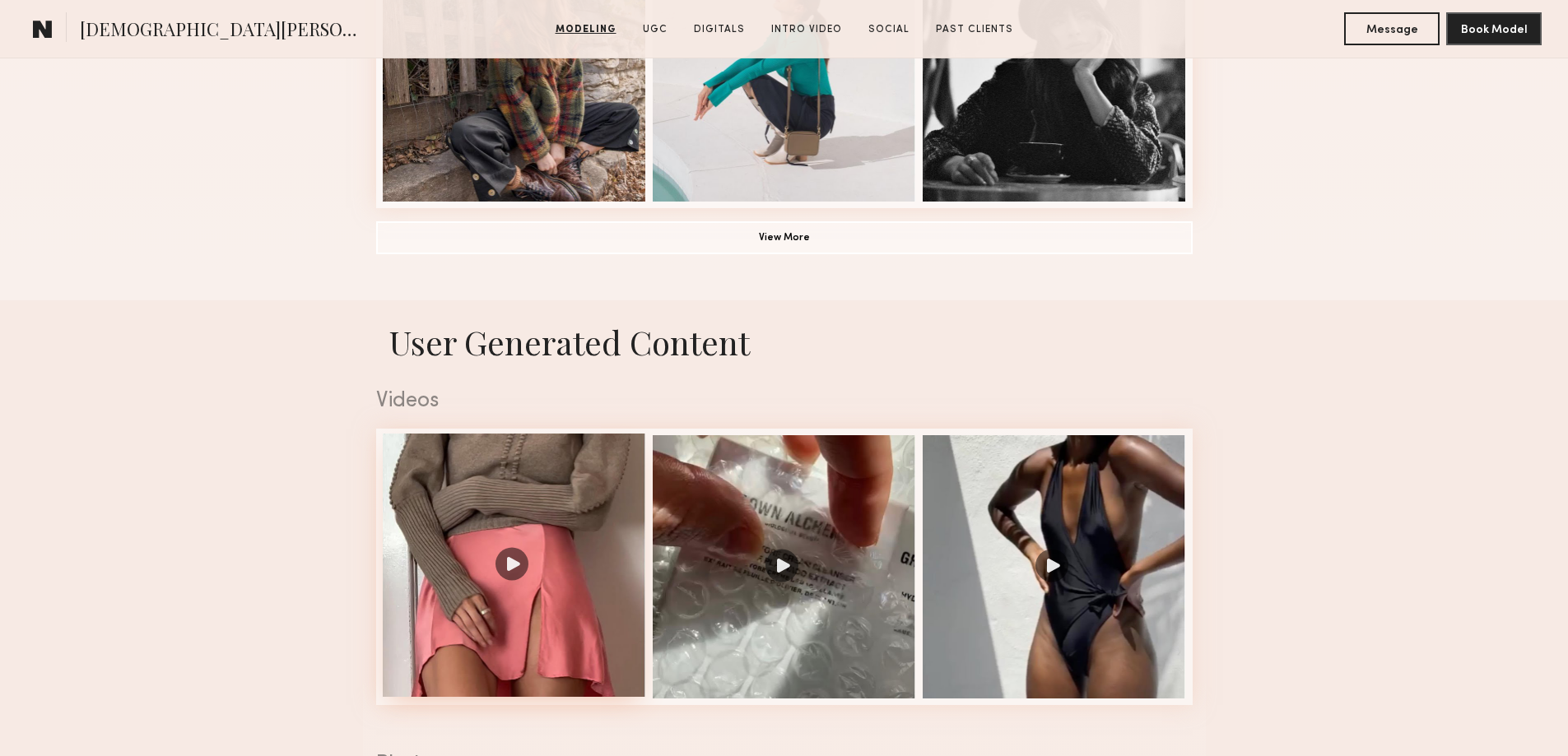
click at [509, 561] on div at bounding box center [514, 565] width 263 height 263
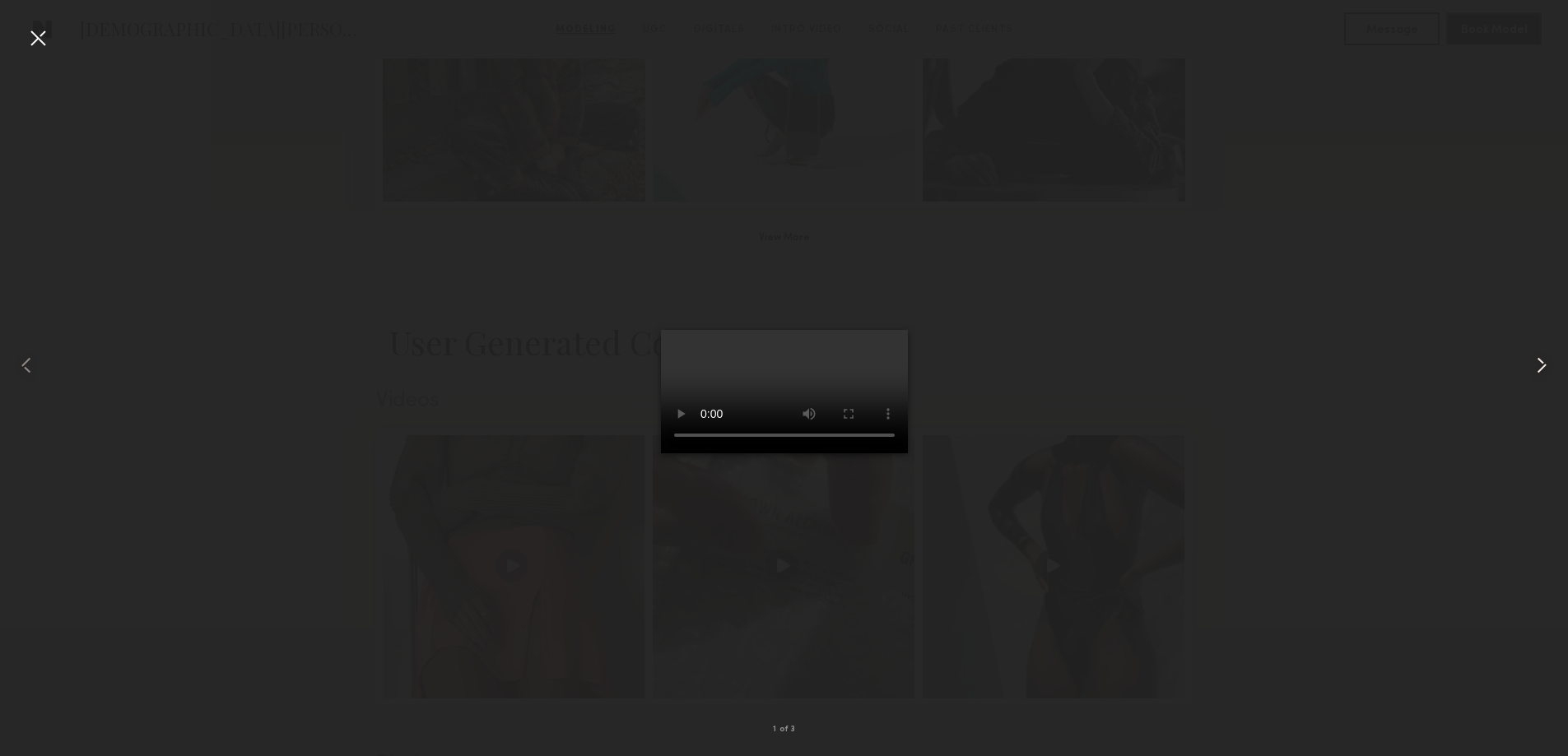
click at [1539, 362] on common-icon at bounding box center [1542, 365] width 26 height 26
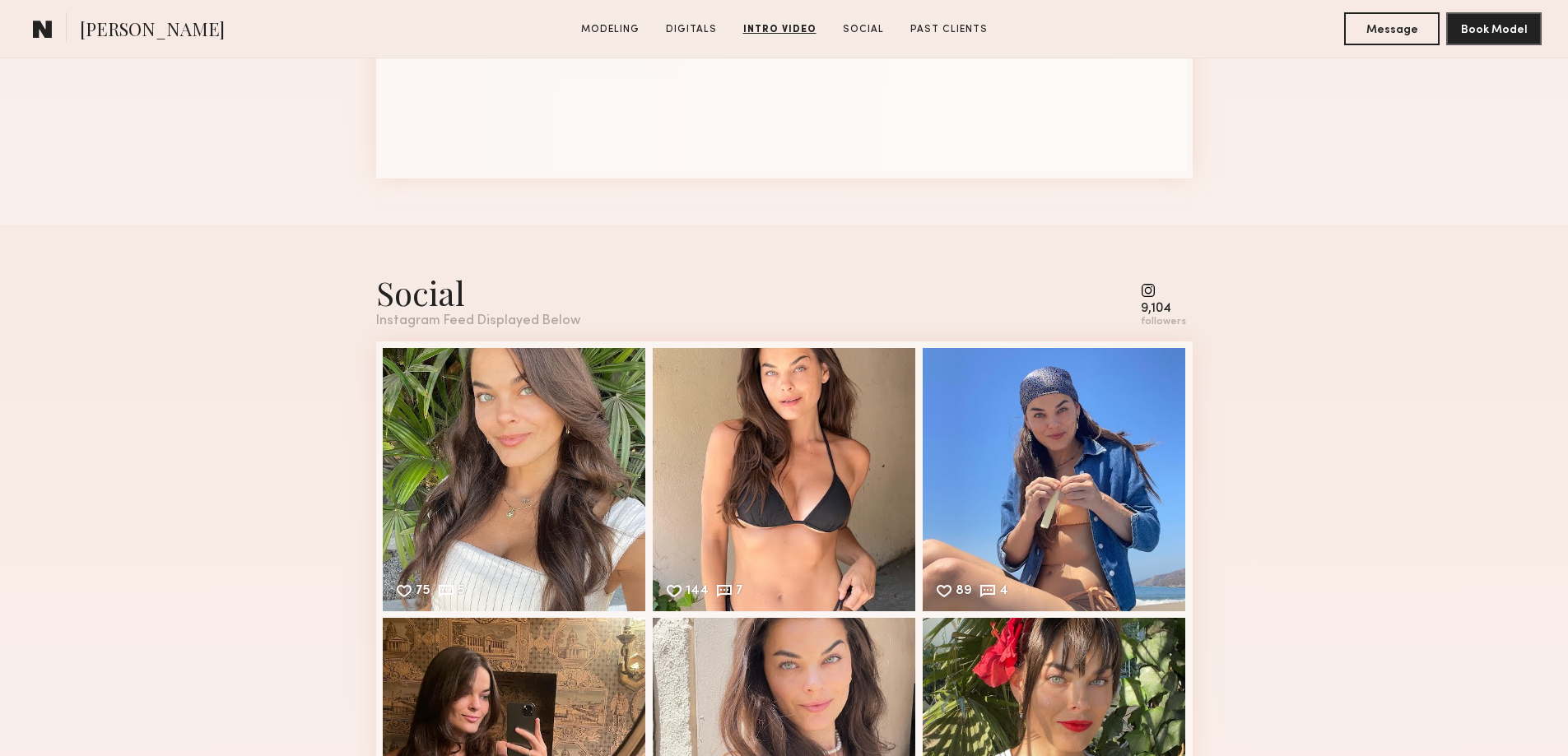
scroll to position [3016, 0]
